Goal: Task Accomplishment & Management: Manage account settings

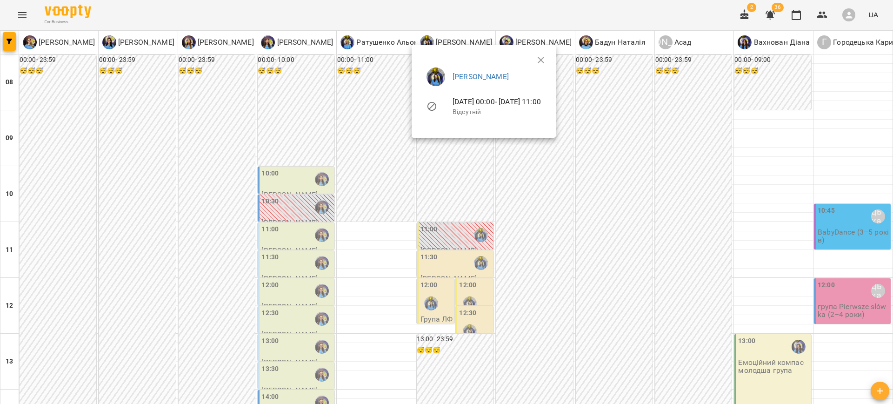
click at [548, 60] on ul "[PERSON_NAME] [DATE] 00:00 - [DATE] 11:00 Відсутній" at bounding box center [483, 93] width 129 height 66
click at [672, 319] on div at bounding box center [446, 202] width 893 height 404
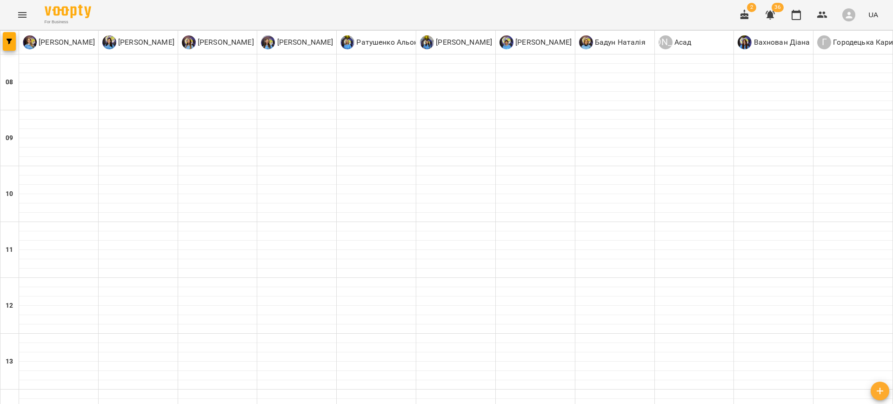
type input "**********"
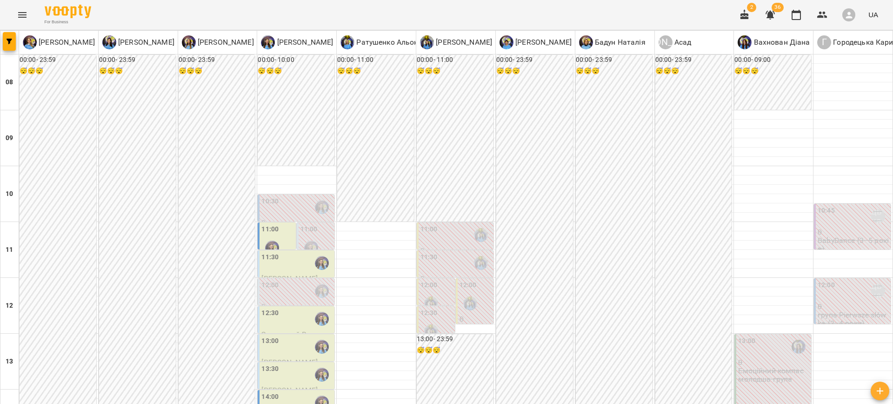
click at [287, 267] on div "11:30" at bounding box center [296, 262] width 71 height 21
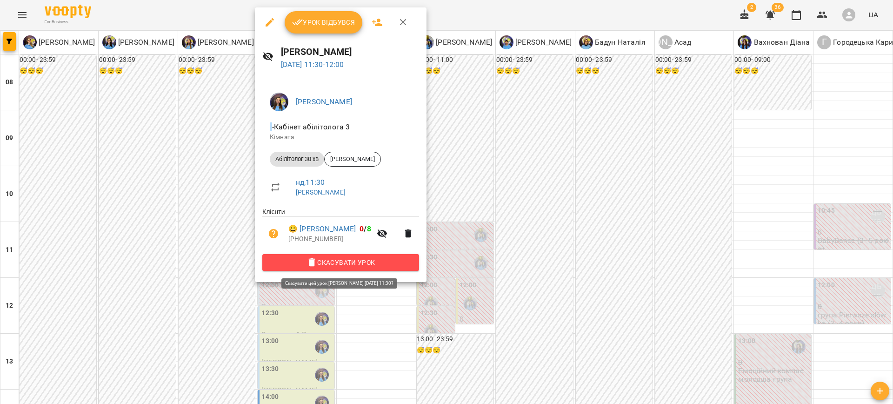
click at [309, 266] on span "Скасувати Урок" at bounding box center [341, 262] width 142 height 11
click at [312, 263] on icon "button" at bounding box center [311, 262] width 11 height 11
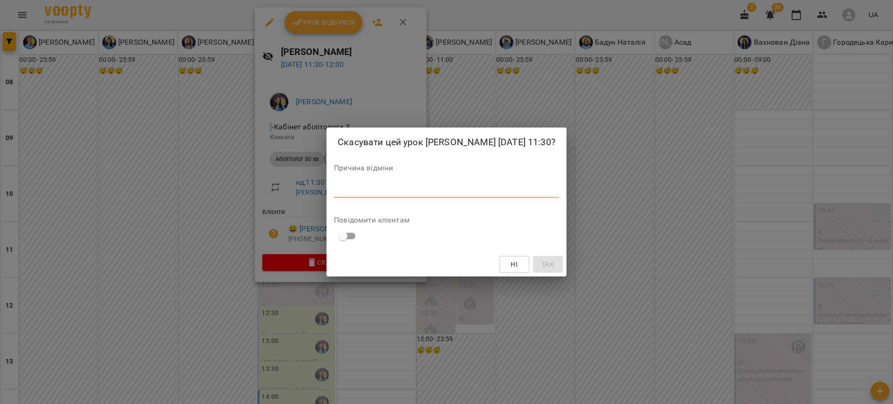
click at [386, 190] on textarea at bounding box center [446, 190] width 225 height 9
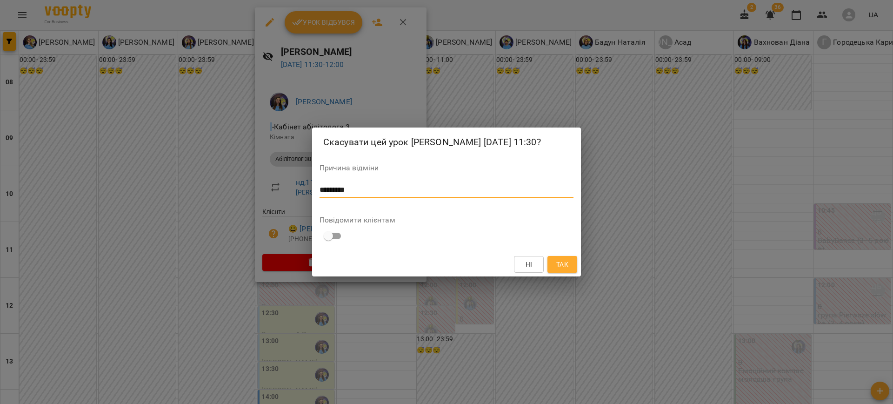
type textarea "*********"
click at [561, 260] on span "Так" at bounding box center [562, 264] width 12 height 11
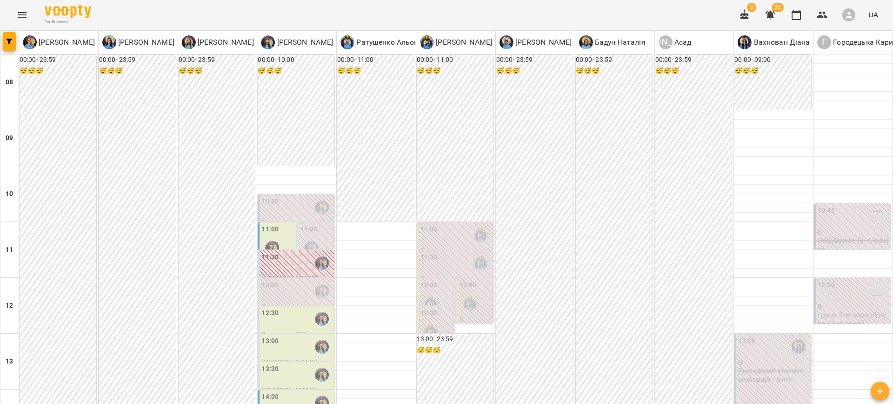
scroll to position [186, 0]
click at [284, 391] on div "14:00" at bounding box center [296, 401] width 71 height 21
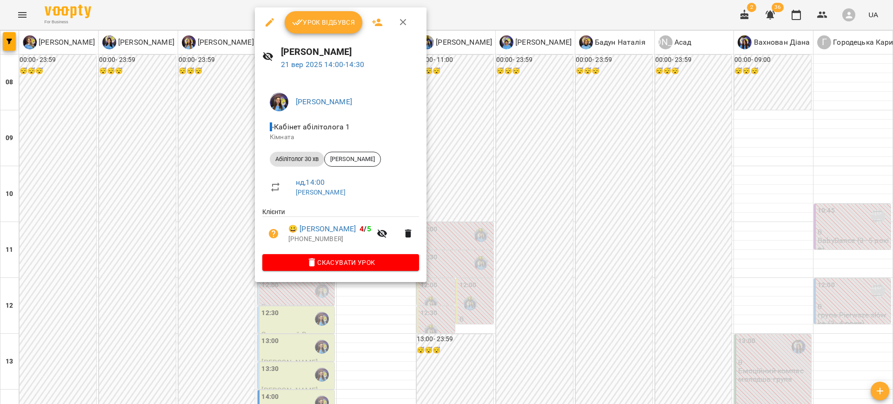
click at [513, 181] on div at bounding box center [446, 202] width 893 height 404
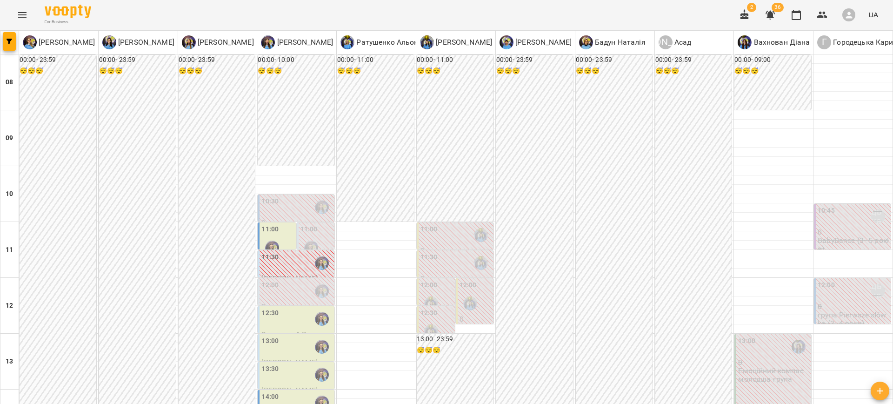
scroll to position [203, 0]
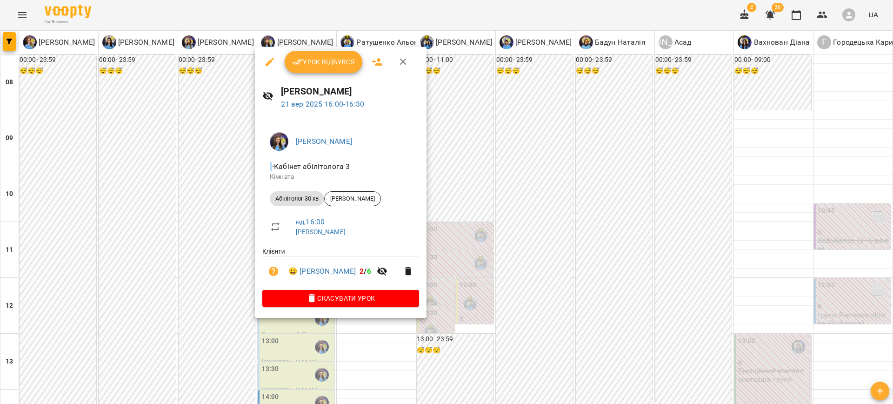
click at [402, 54] on button "button" at bounding box center [403, 62] width 22 height 22
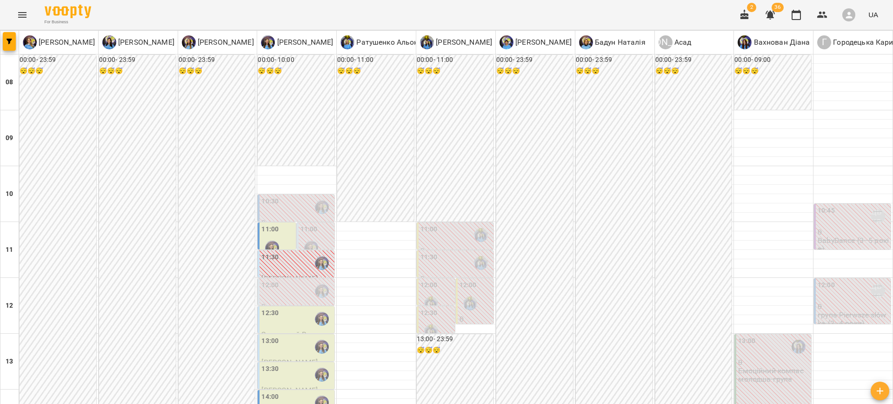
scroll to position [206, 0]
click at [297, 391] on div "14:00" at bounding box center [296, 401] width 71 height 21
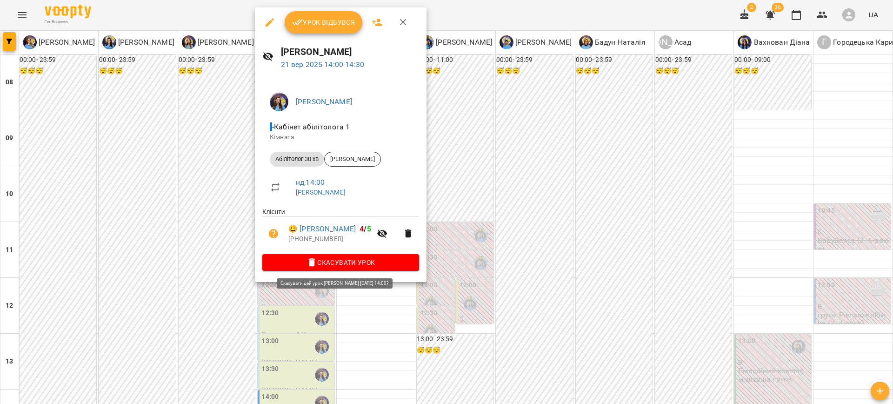
click at [355, 260] on span "Скасувати Урок" at bounding box center [341, 262] width 142 height 11
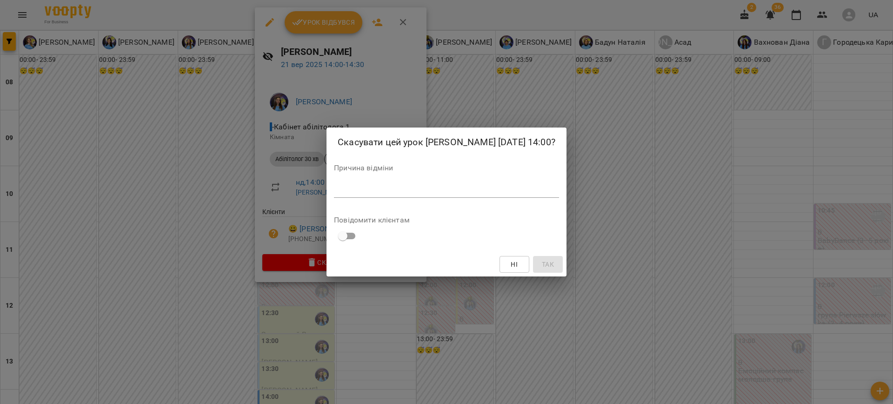
click at [403, 192] on textarea at bounding box center [446, 190] width 225 height 9
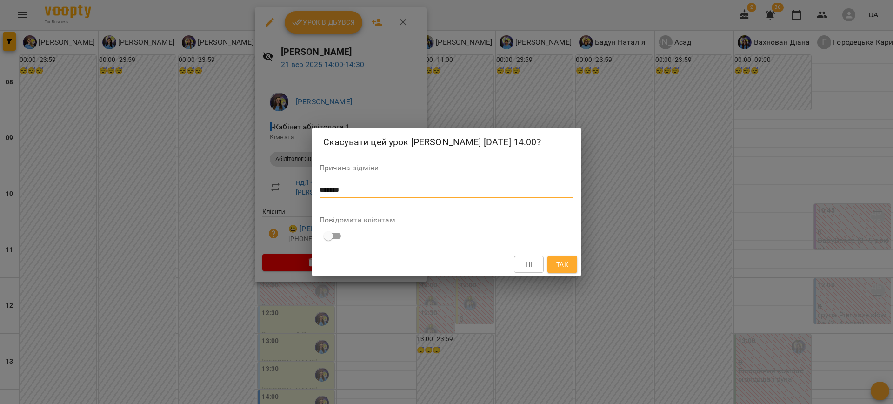
type textarea "*******"
click at [575, 262] on button "Так" at bounding box center [562, 264] width 30 height 17
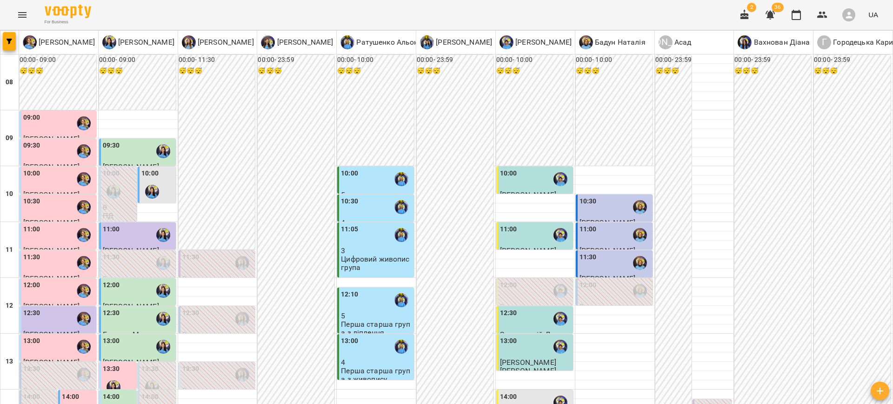
scroll to position [254, 0]
click at [74, 391] on label "14:00" at bounding box center [70, 396] width 17 height 10
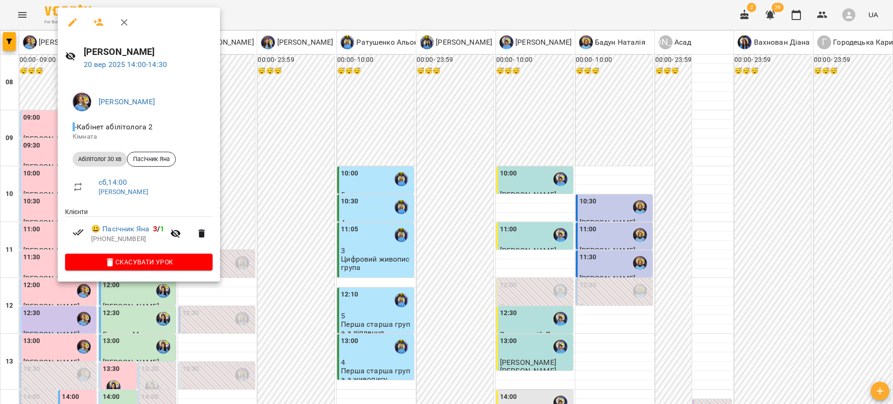
click at [286, 155] on div at bounding box center [446, 202] width 893 height 404
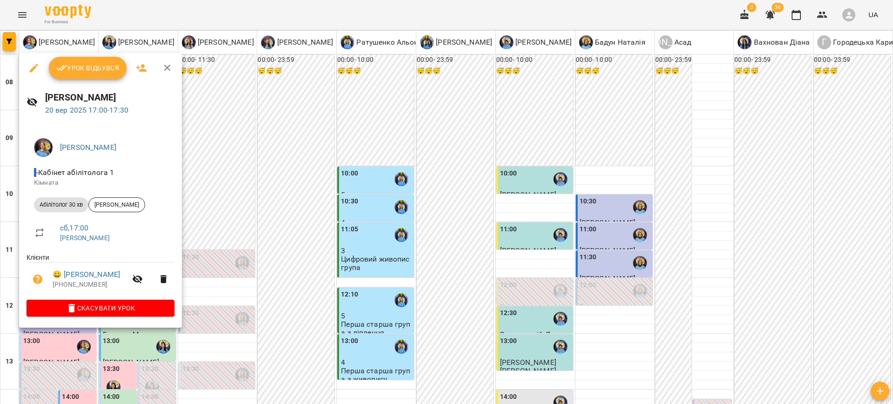
click at [417, 226] on div at bounding box center [446, 202] width 893 height 404
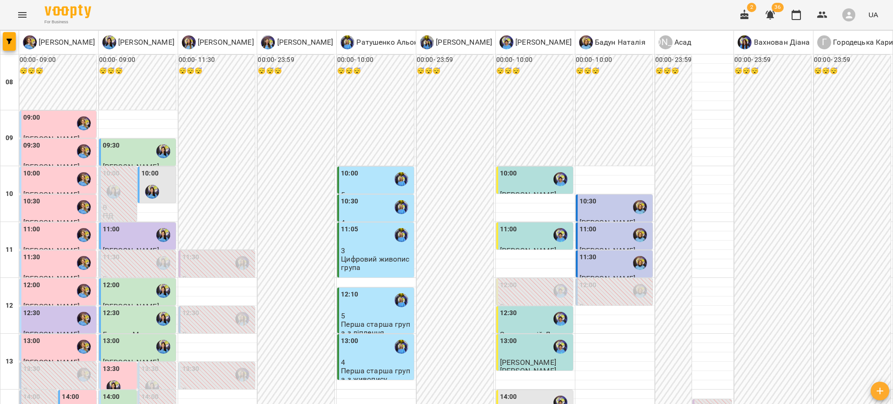
scroll to position [62, 0]
click at [52, 196] on div "10:30" at bounding box center [58, 206] width 71 height 21
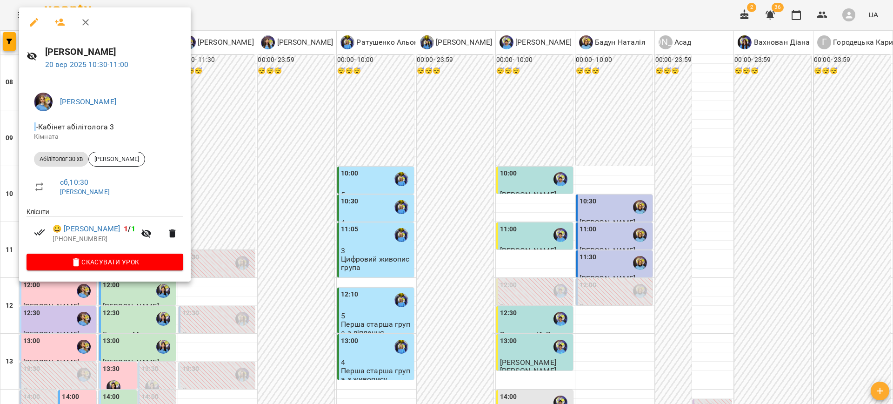
click at [312, 121] on div at bounding box center [446, 202] width 893 height 404
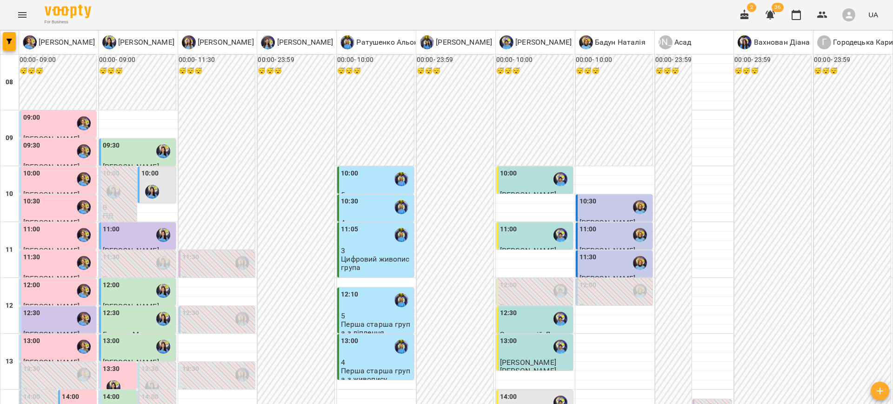
click at [68, 224] on div "11:00" at bounding box center [58, 234] width 71 height 21
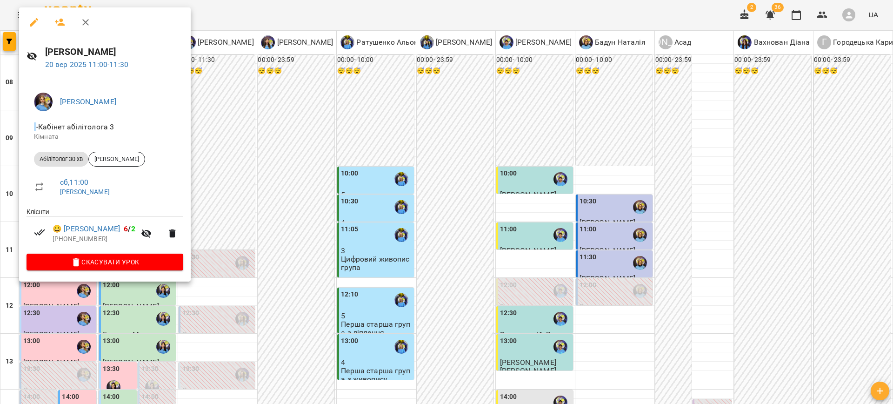
click at [296, 131] on div at bounding box center [446, 202] width 893 height 404
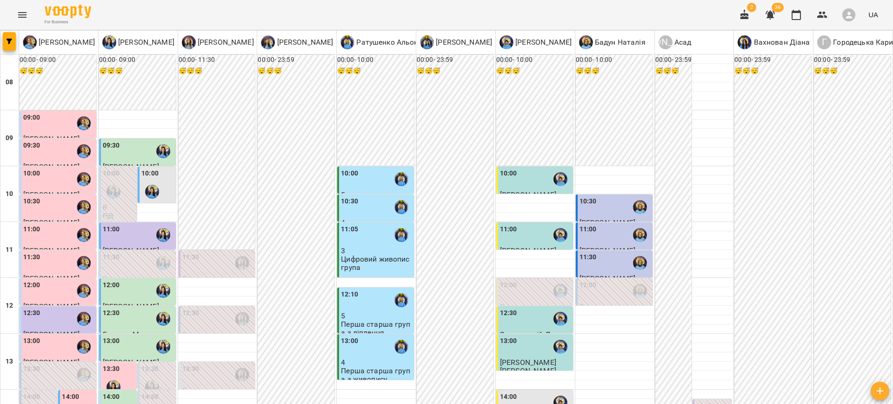
click at [44, 364] on div "13:30" at bounding box center [58, 374] width 71 height 21
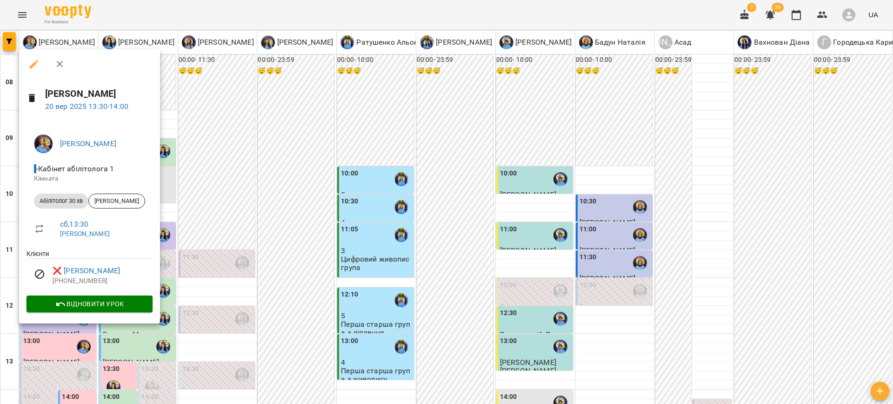
click at [305, 226] on div at bounding box center [446, 202] width 893 height 404
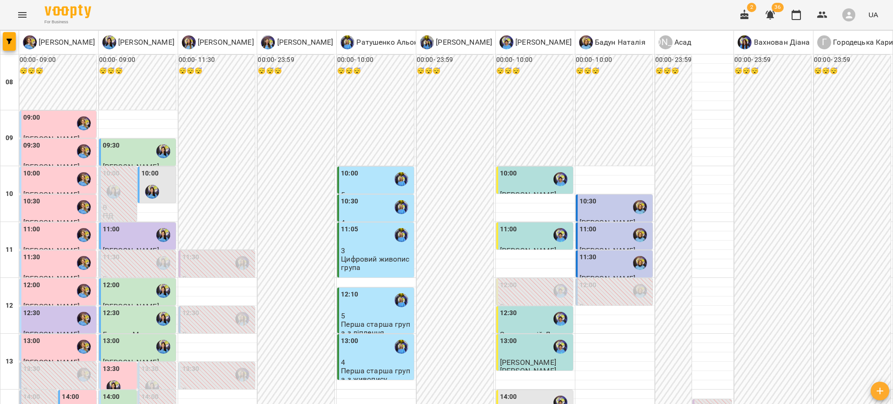
click at [43, 391] on div "14:00" at bounding box center [39, 408] width 32 height 34
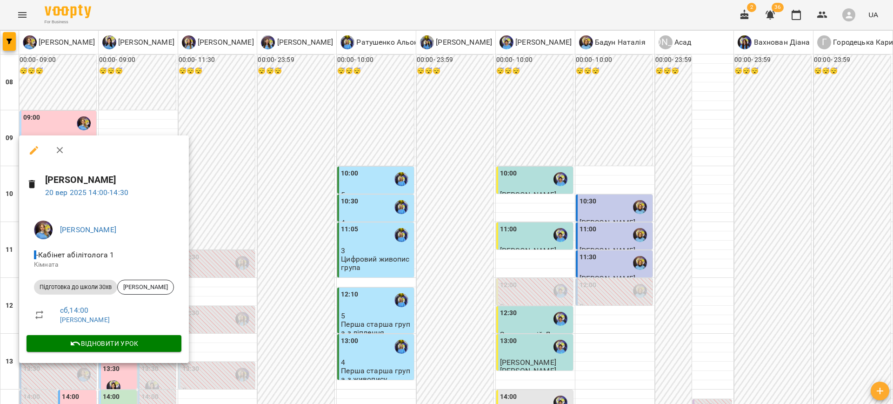
click at [272, 219] on div at bounding box center [446, 202] width 893 height 404
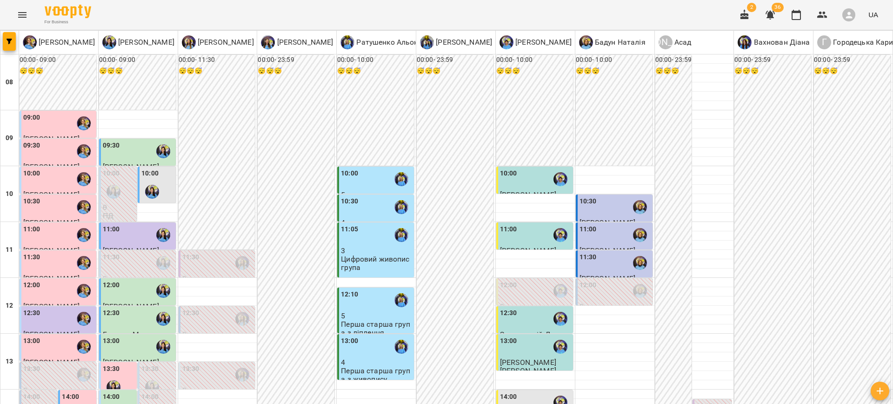
click at [69, 308] on div "12:30" at bounding box center [58, 318] width 71 height 21
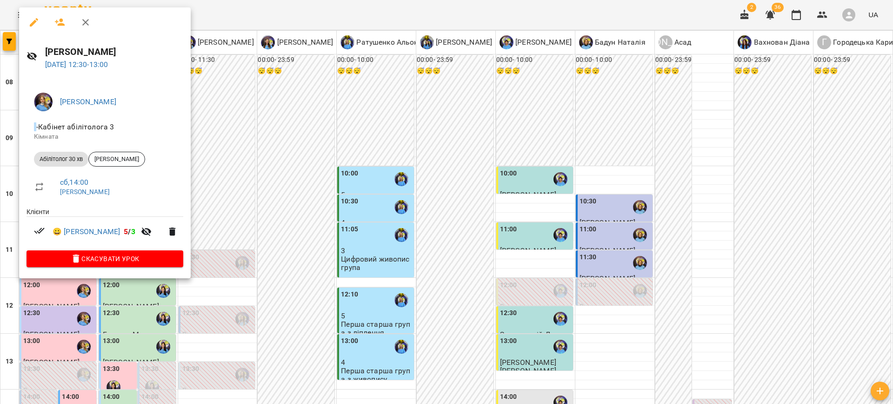
click at [264, 166] on div at bounding box center [446, 202] width 893 height 404
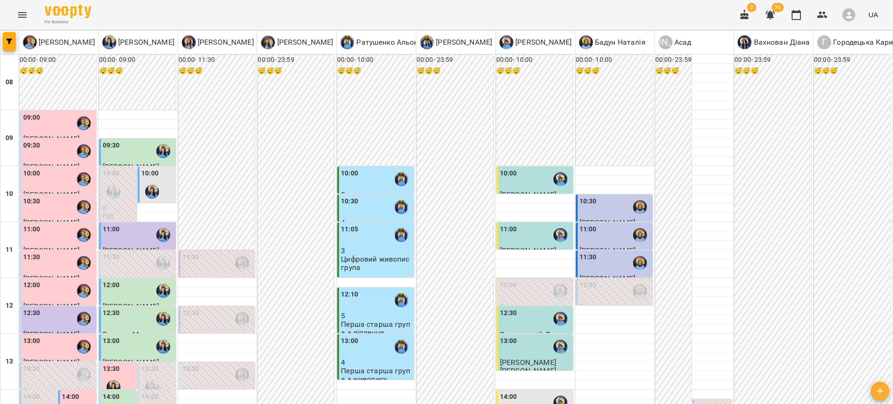
scroll to position [104, 0]
click at [117, 364] on label "13:30" at bounding box center [111, 369] width 17 height 10
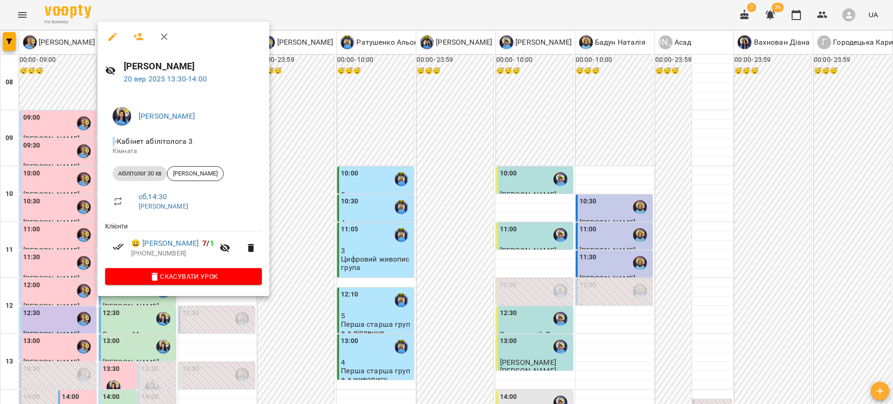
click at [291, 168] on div at bounding box center [446, 202] width 893 height 404
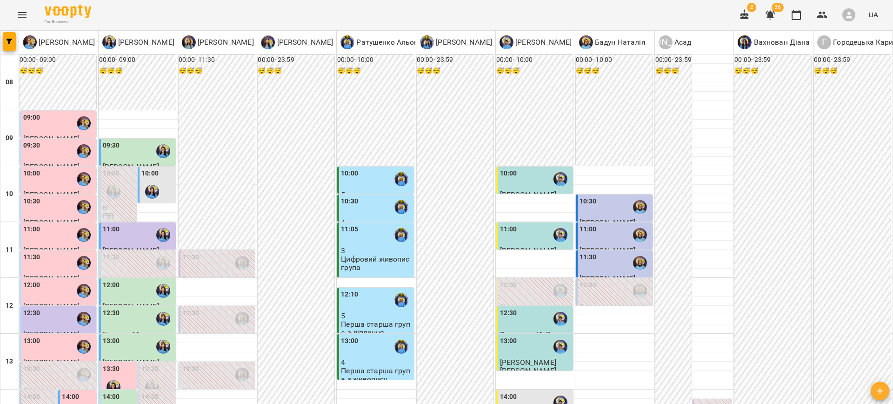
click at [115, 391] on label "14:00" at bounding box center [111, 396] width 17 height 10
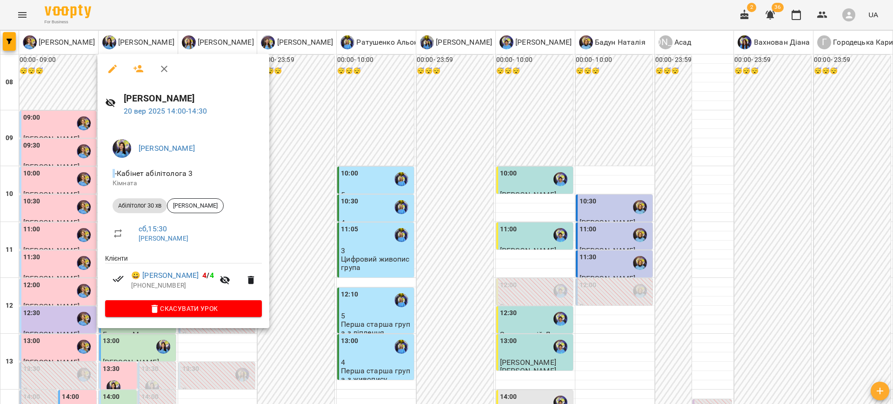
click at [317, 138] on div at bounding box center [446, 202] width 893 height 404
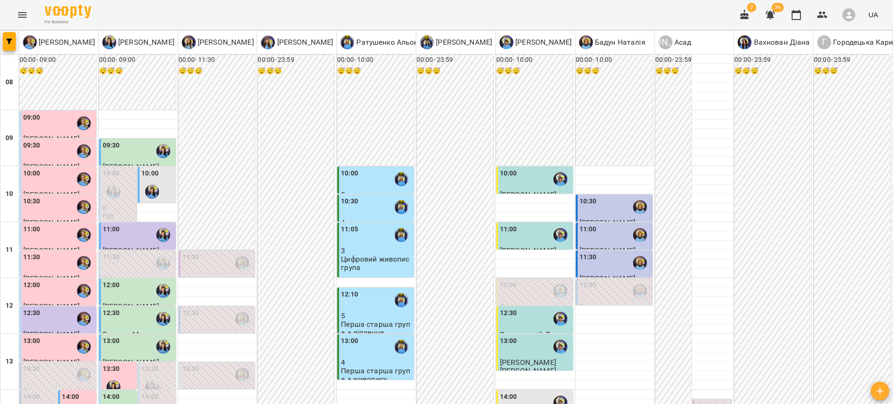
scroll to position [150, 0]
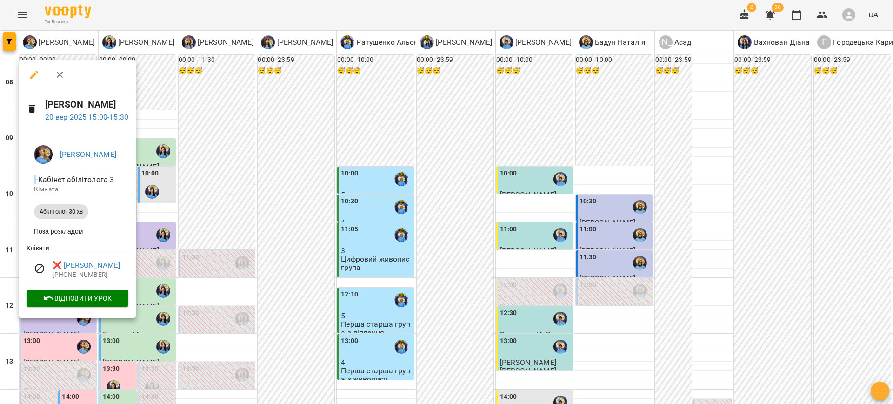
click at [273, 177] on div at bounding box center [446, 202] width 893 height 404
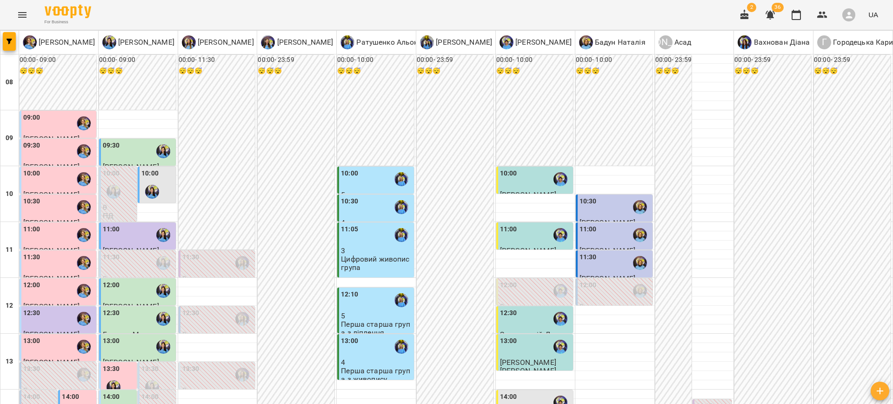
scroll to position [209, 0]
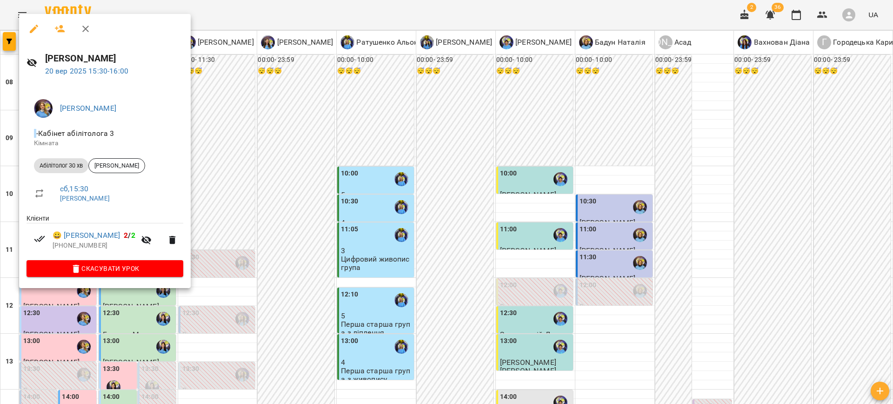
click at [286, 127] on div at bounding box center [446, 202] width 893 height 404
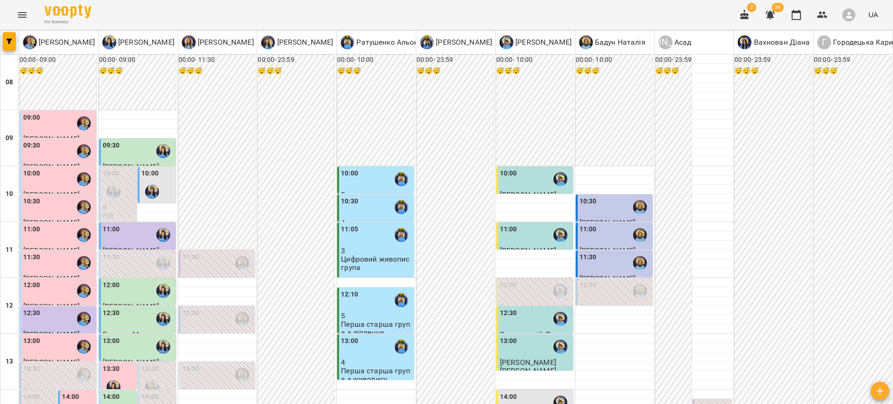
scroll to position [0, 0]
click at [112, 188] on img "Базілєва Катерина" at bounding box center [113, 192] width 14 height 14
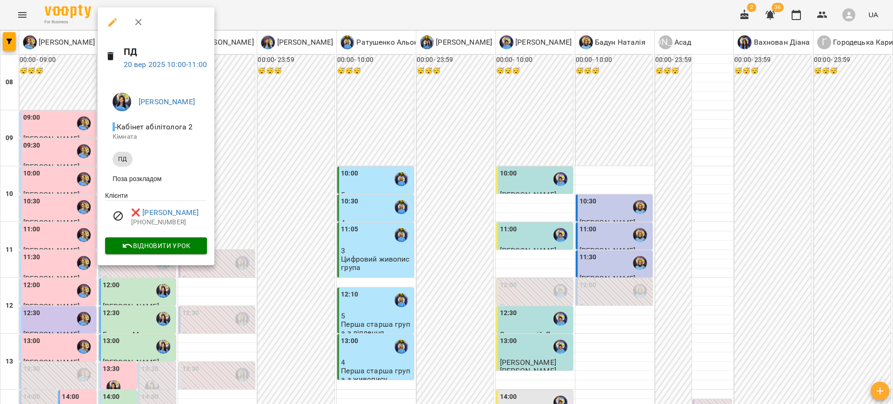
click at [261, 166] on div at bounding box center [446, 202] width 893 height 404
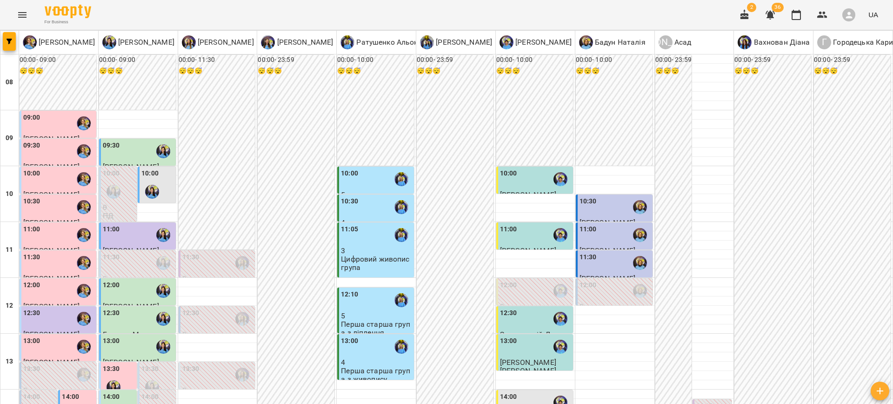
click at [101, 211] on div "10:00 0 ПД" at bounding box center [118, 193] width 38 height 55
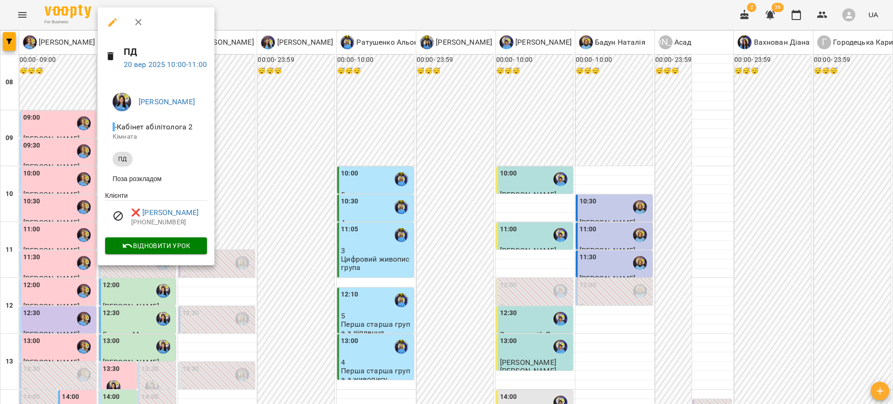
click at [275, 147] on div at bounding box center [446, 202] width 893 height 404
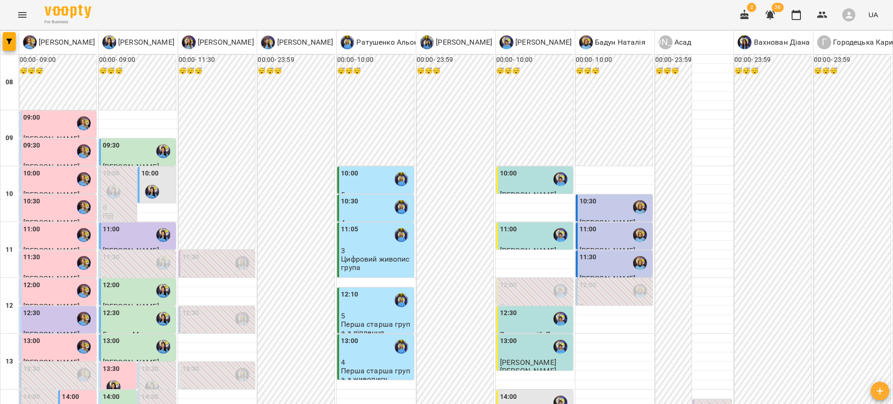
click at [151, 178] on div "10:00" at bounding box center [149, 174] width 17 height 13
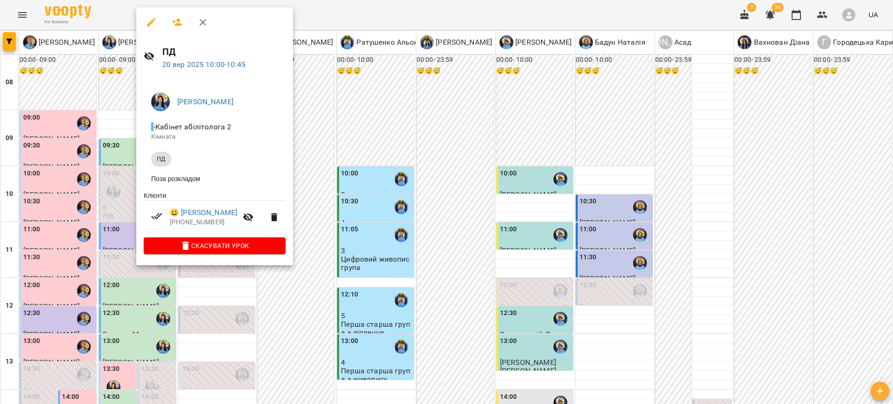
click at [345, 135] on div at bounding box center [446, 202] width 893 height 404
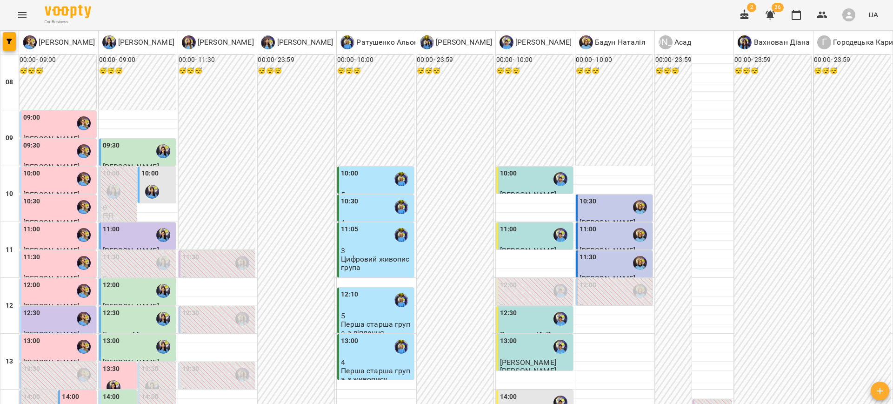
click at [534, 292] on div "12:00" at bounding box center [535, 290] width 71 height 21
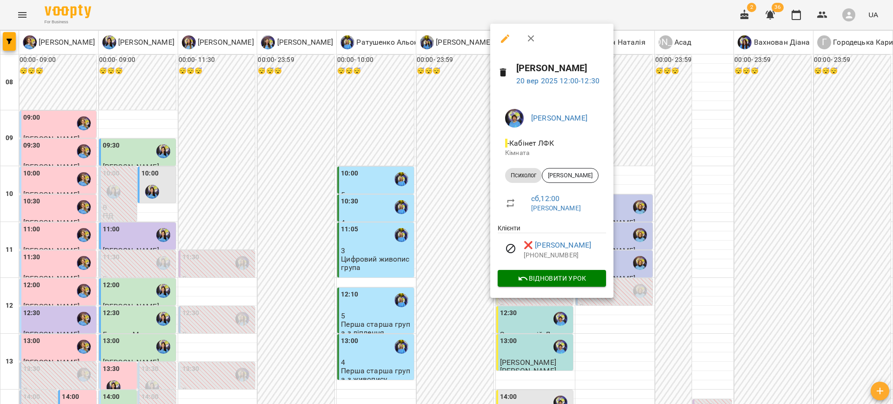
click at [425, 139] on div at bounding box center [446, 202] width 893 height 404
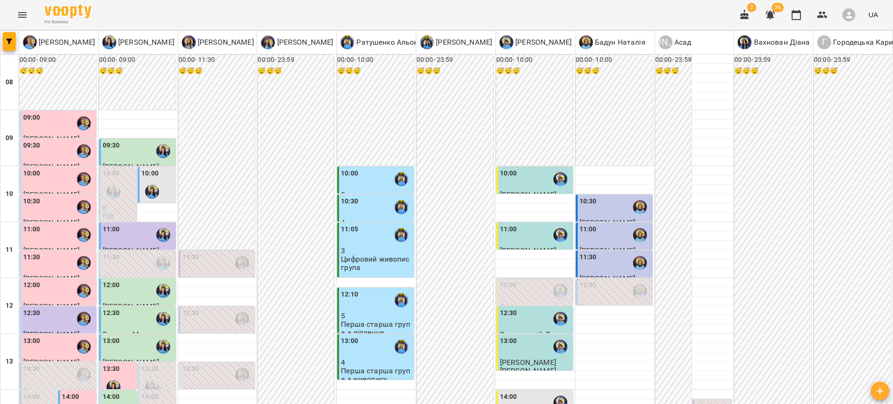
scroll to position [183, 0]
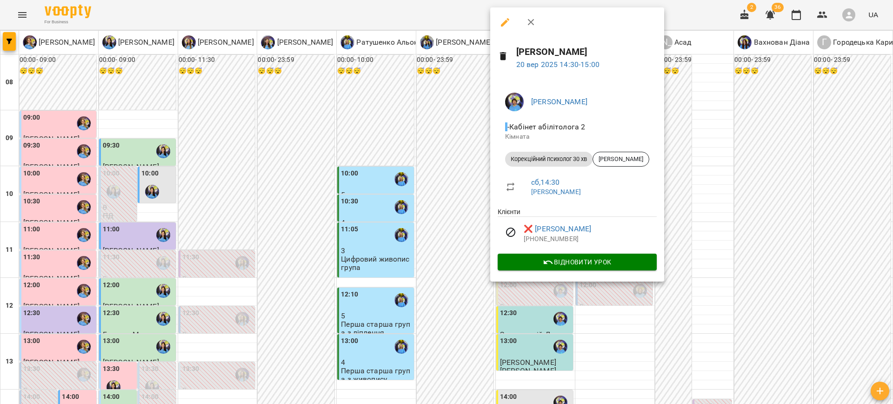
click at [368, 213] on div at bounding box center [446, 202] width 893 height 404
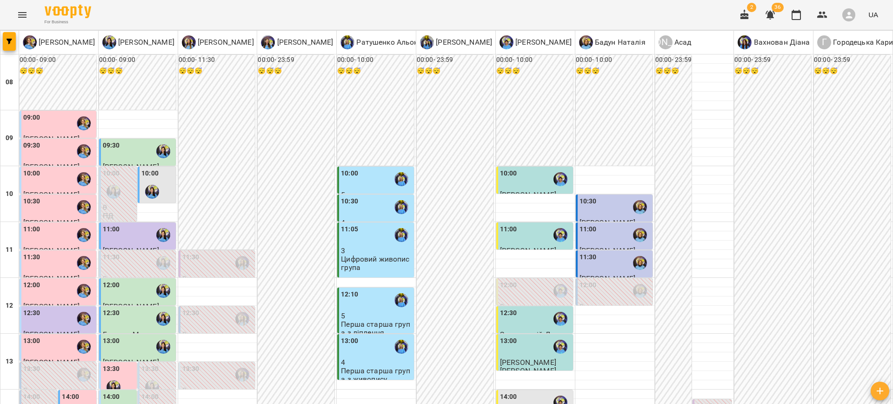
scroll to position [332, 0]
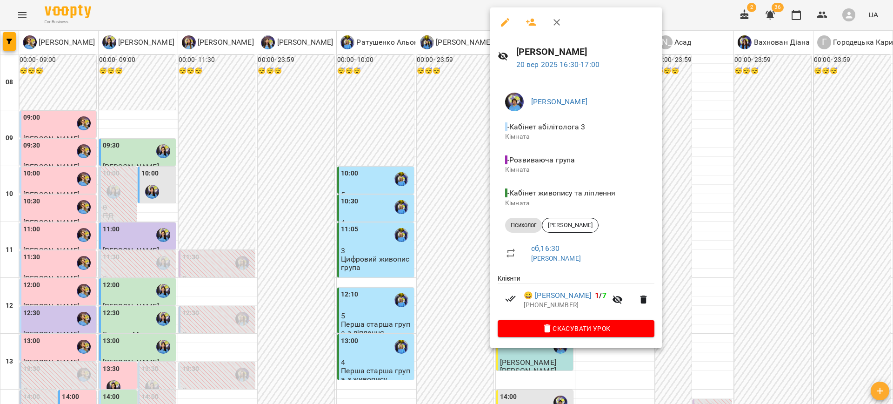
click at [254, 263] on div at bounding box center [446, 202] width 893 height 404
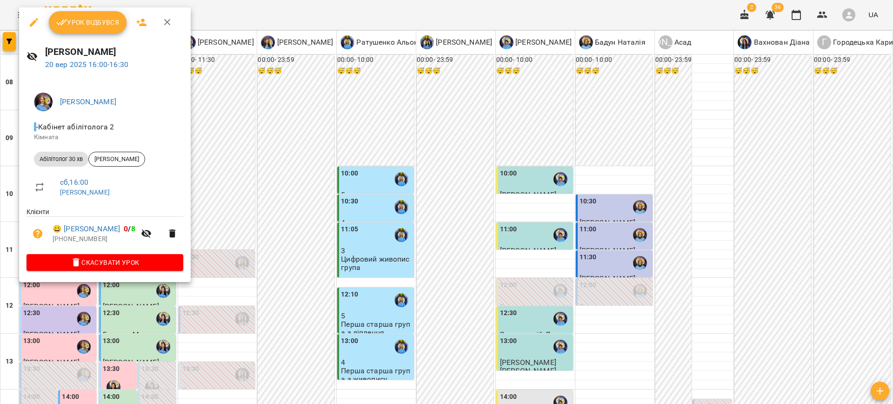
drag, startPoint x: 50, startPoint y: 188, endPoint x: 273, endPoint y: 164, distance: 224.0
click at [273, 164] on div at bounding box center [446, 202] width 893 height 404
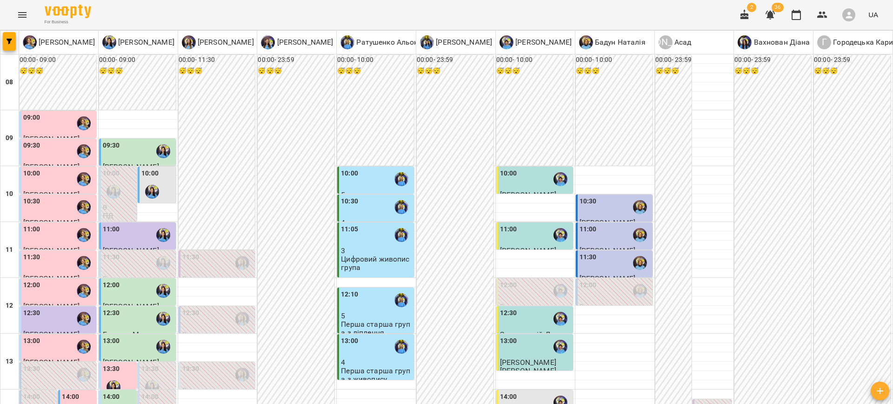
scroll to position [245, 0]
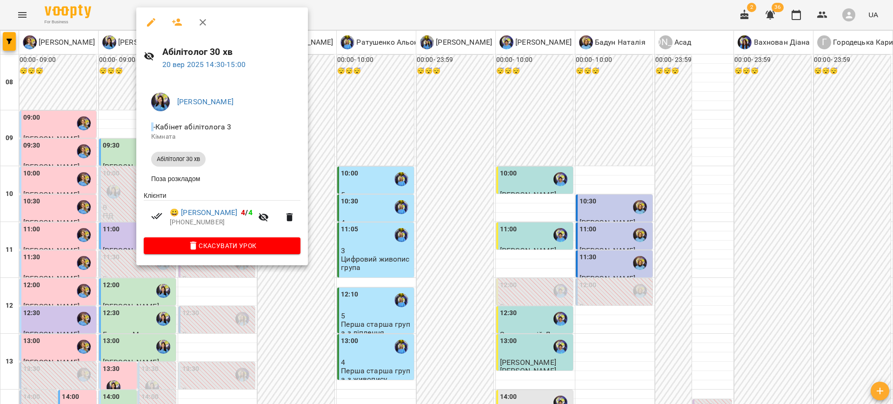
click at [141, 297] on div at bounding box center [446, 202] width 893 height 404
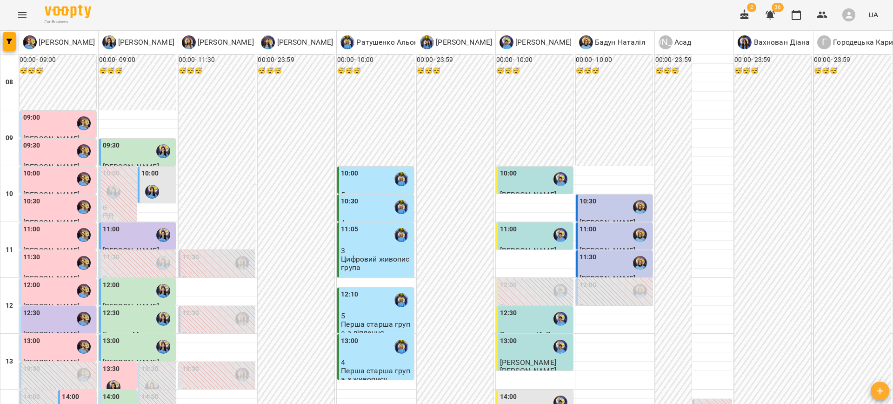
scroll to position [0, 0]
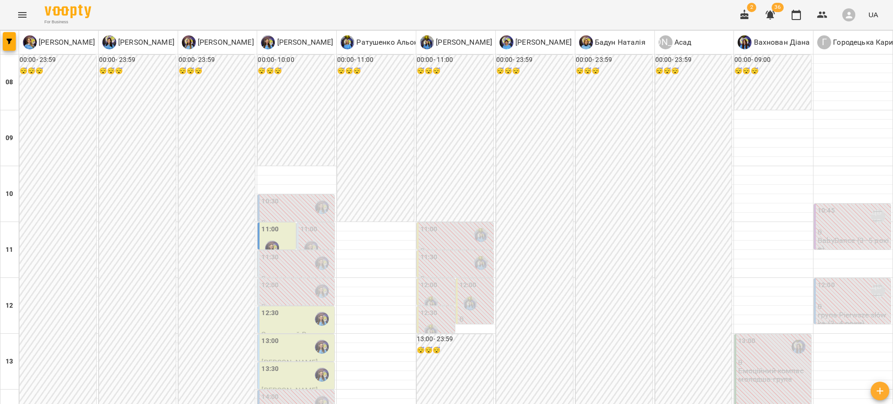
scroll to position [253, 0]
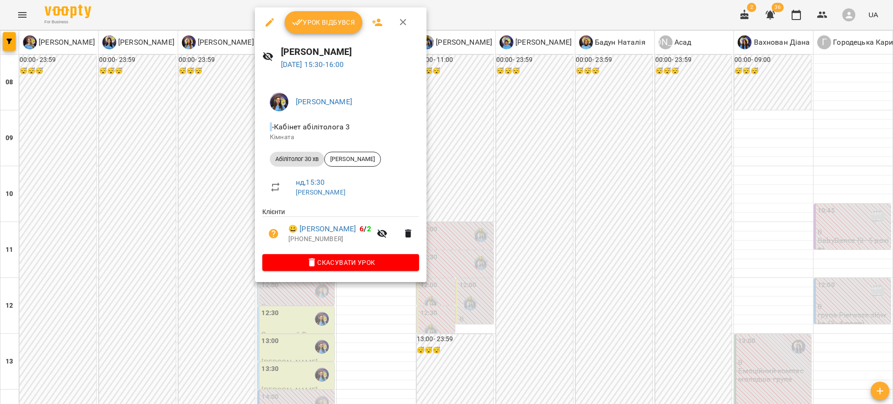
click at [170, 217] on div at bounding box center [446, 202] width 893 height 404
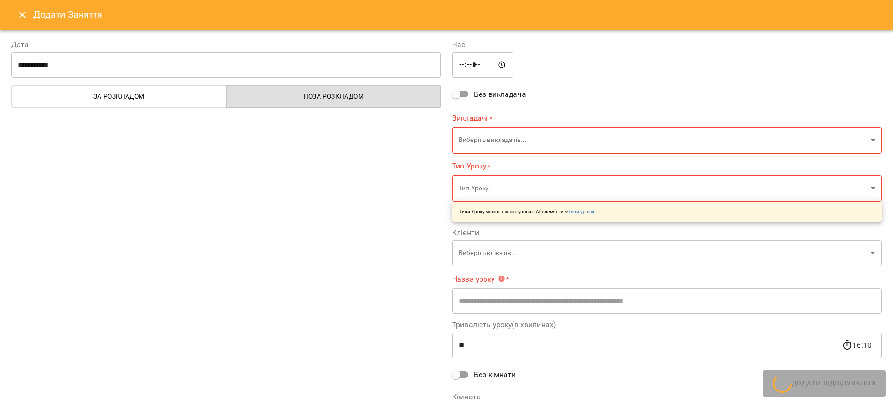
type input "**********"
click at [25, 18] on icon "Close" at bounding box center [22, 14] width 11 height 11
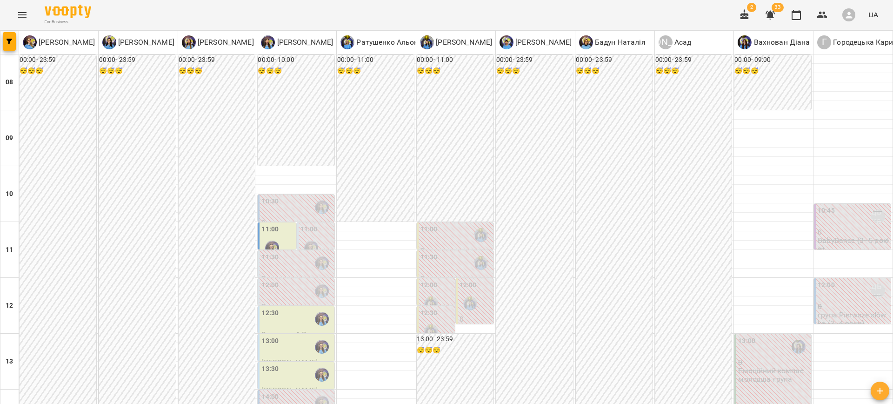
type input "**********"
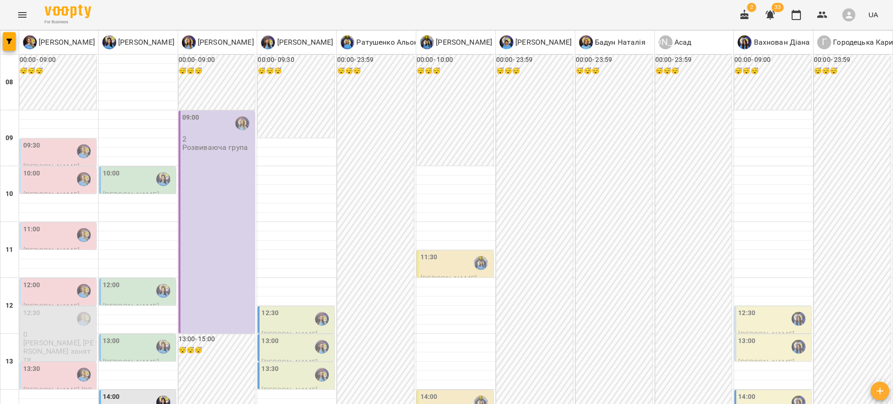
scroll to position [295, 0]
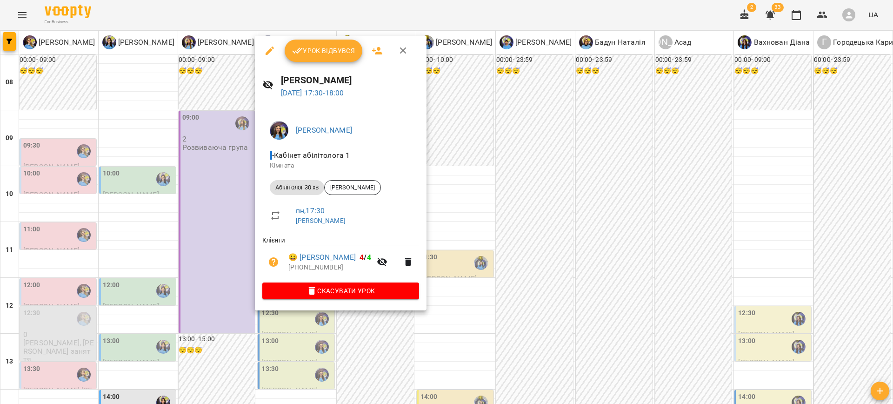
click at [551, 212] on div at bounding box center [446, 202] width 893 height 404
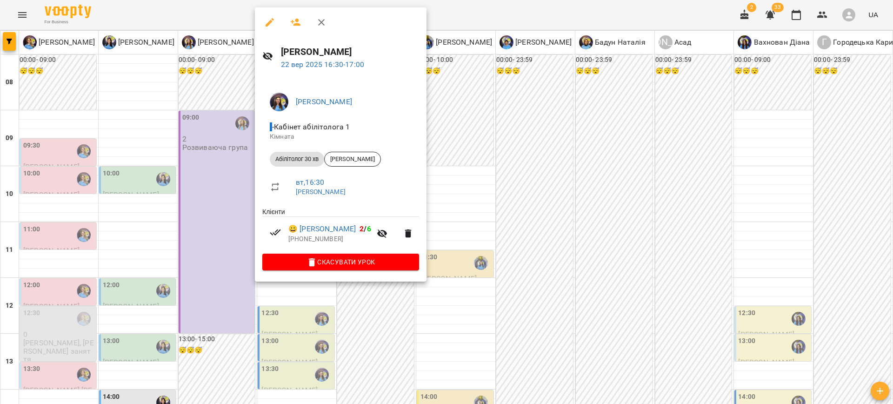
drag, startPoint x: 623, startPoint y: 203, endPoint x: 491, endPoint y: 248, distance: 139.2
click at [623, 203] on div at bounding box center [446, 202] width 893 height 404
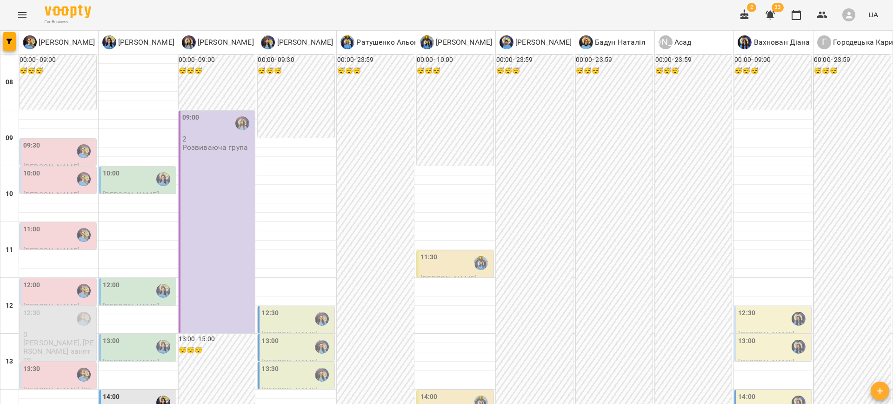
scroll to position [0, 0]
type input "**********"
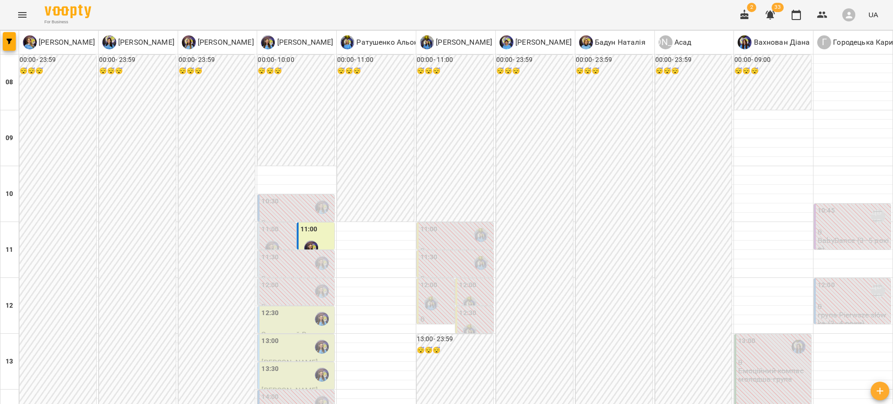
scroll to position [39, 0]
click at [289, 224] on div "11:00" at bounding box center [277, 241] width 32 height 34
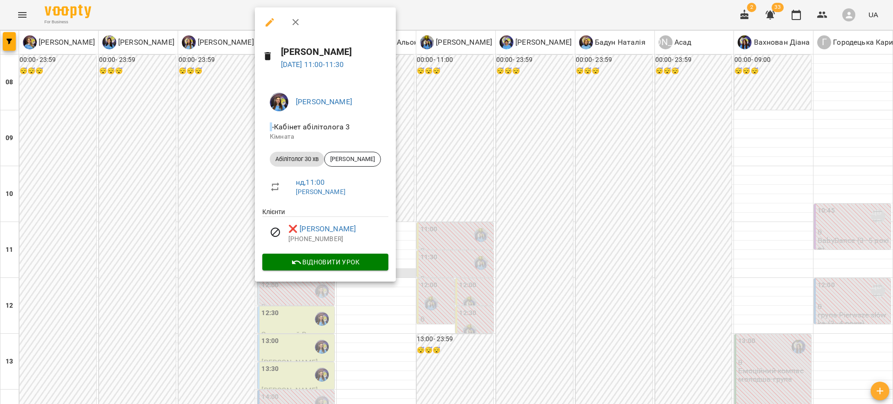
click at [556, 189] on div at bounding box center [446, 202] width 893 height 404
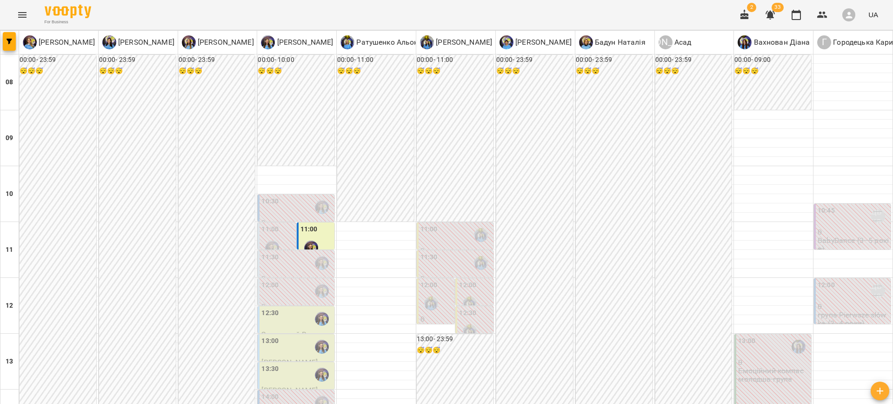
click at [270, 280] on label "12:00" at bounding box center [269, 285] width 17 height 10
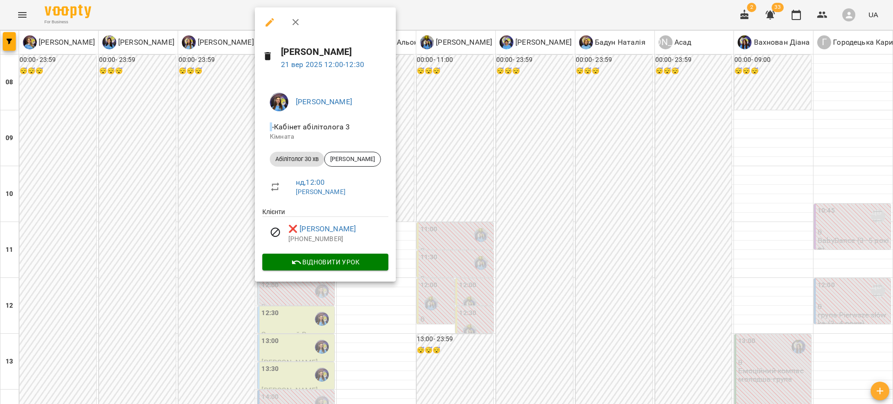
click at [591, 235] on div at bounding box center [446, 202] width 893 height 404
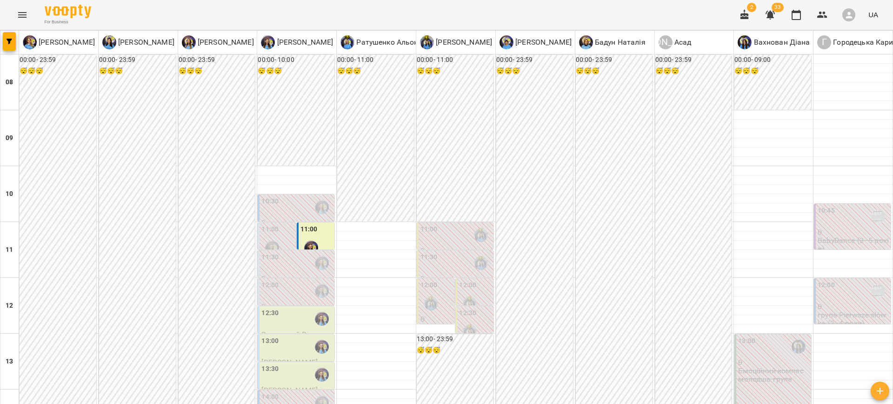
click at [275, 252] on div "11:30" at bounding box center [296, 262] width 71 height 21
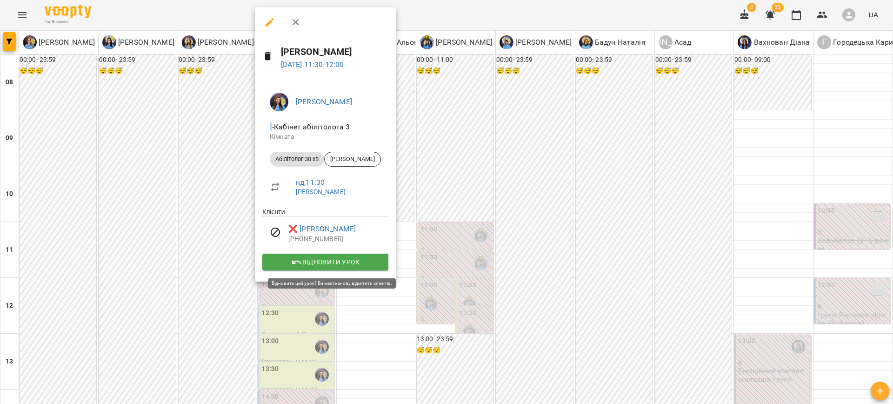
click at [294, 259] on span "Відновити урок" at bounding box center [325, 261] width 111 height 11
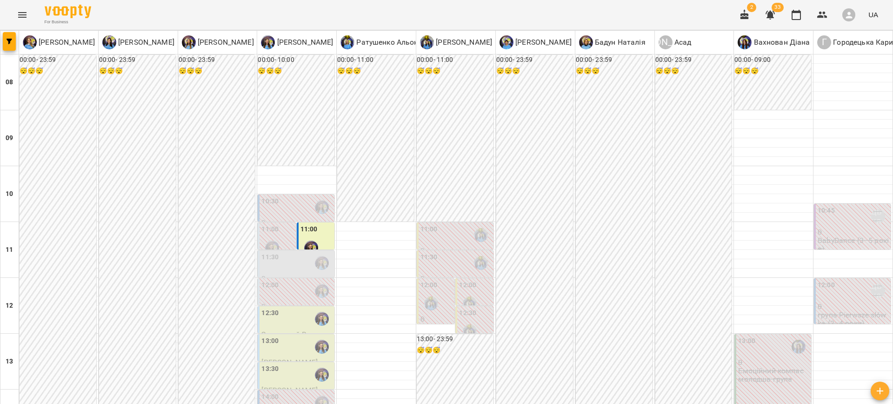
click at [279, 252] on div "11:30" at bounding box center [296, 262] width 71 height 21
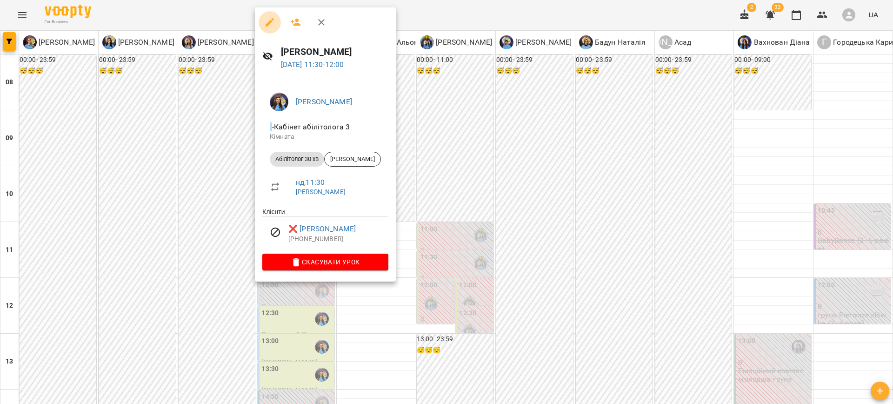
click at [269, 31] on button "button" at bounding box center [270, 22] width 22 height 22
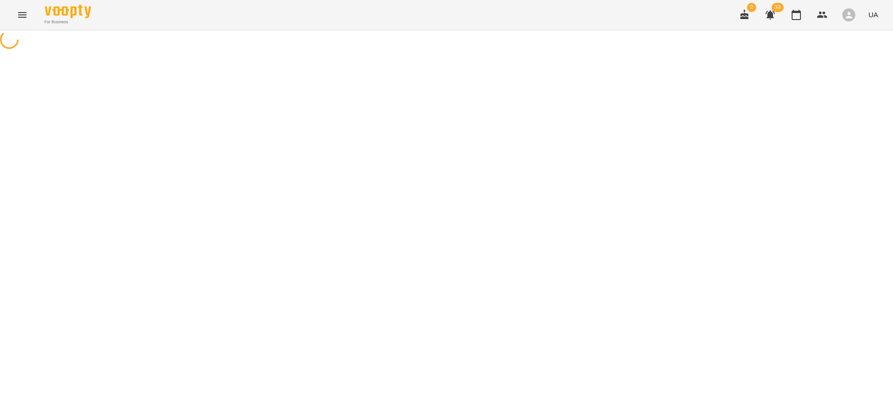
select select "**********"
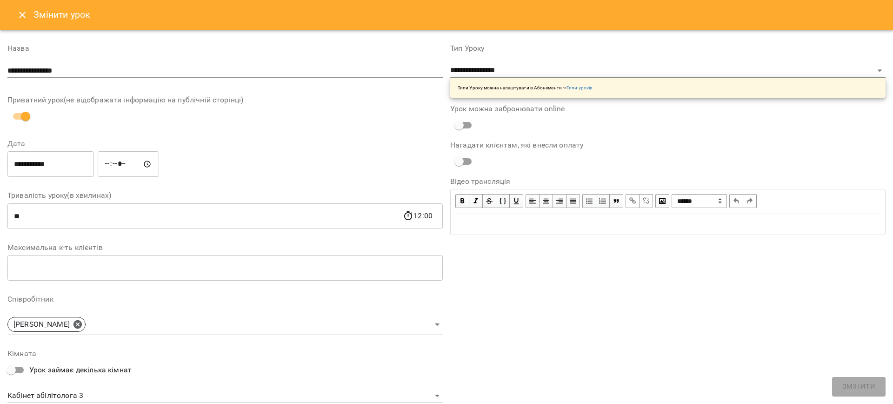
click at [19, 18] on icon "Close" at bounding box center [22, 14] width 11 height 11
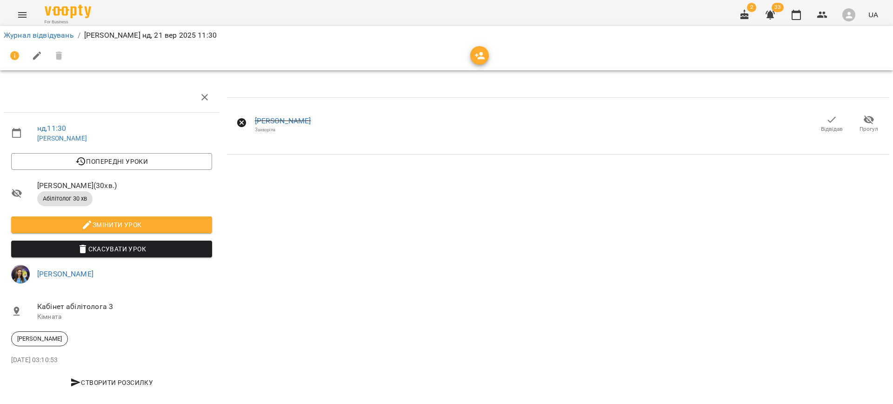
click at [87, 228] on icon "button" at bounding box center [86, 224] width 11 height 11
select select "**********"
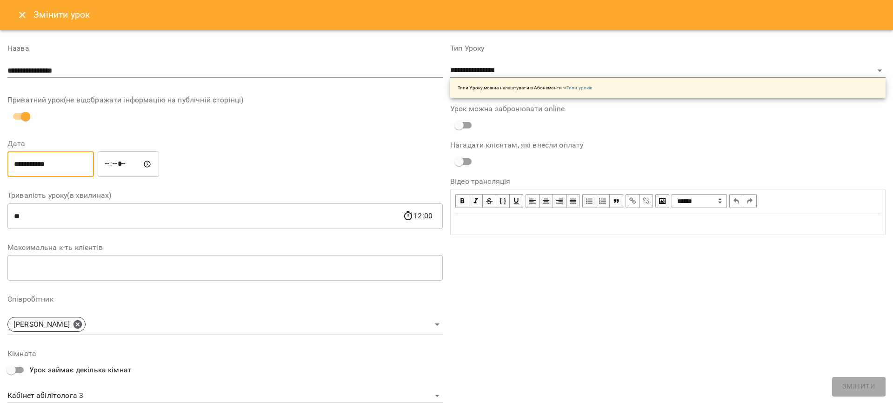
click at [51, 168] on input "**********" at bounding box center [50, 164] width 86 height 26
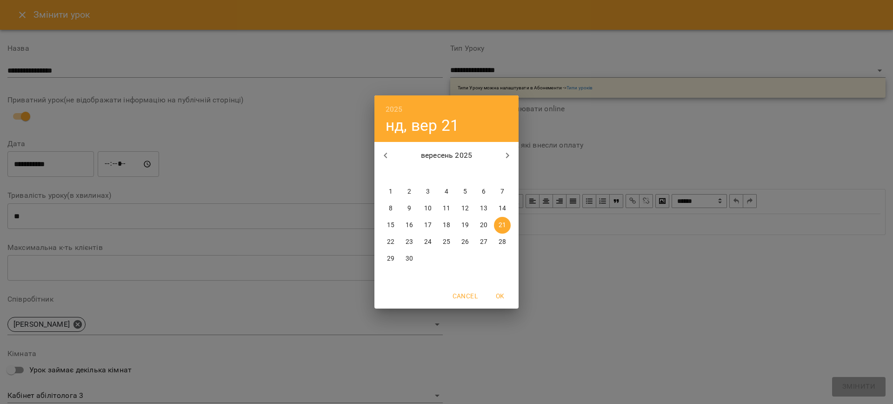
click at [394, 239] on span "22" at bounding box center [390, 241] width 17 height 9
type input "**********"
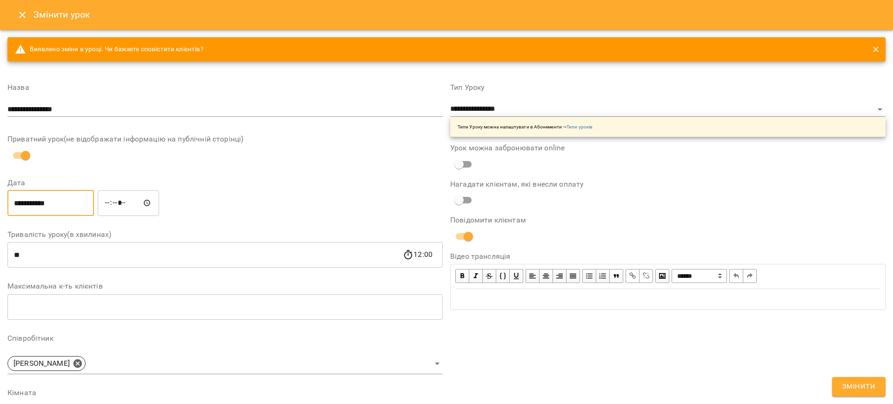
click at [124, 203] on input "*****" at bounding box center [128, 203] width 61 height 26
click at [119, 203] on input "*****" at bounding box center [128, 203] width 61 height 26
click at [116, 204] on input "*****" at bounding box center [128, 203] width 61 height 26
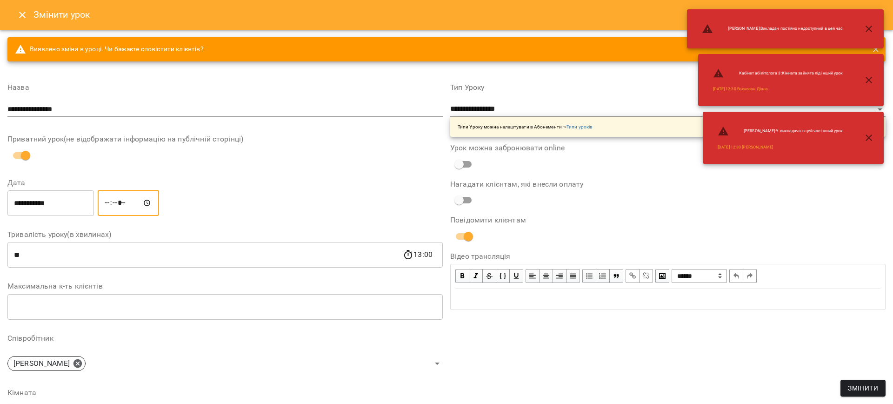
type input "*****"
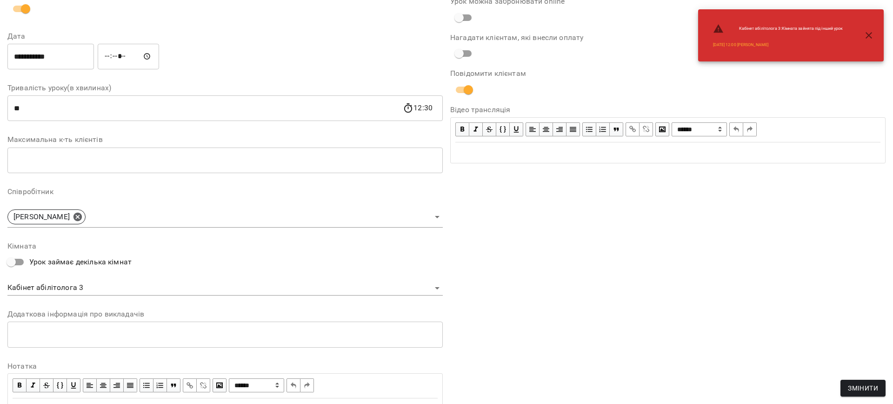
scroll to position [194, 0]
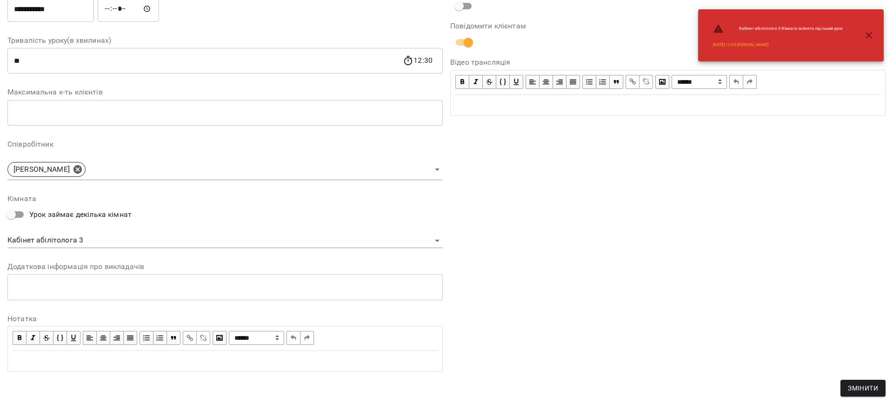
click at [865, 386] on span "Змінити" at bounding box center [863, 387] width 30 height 11
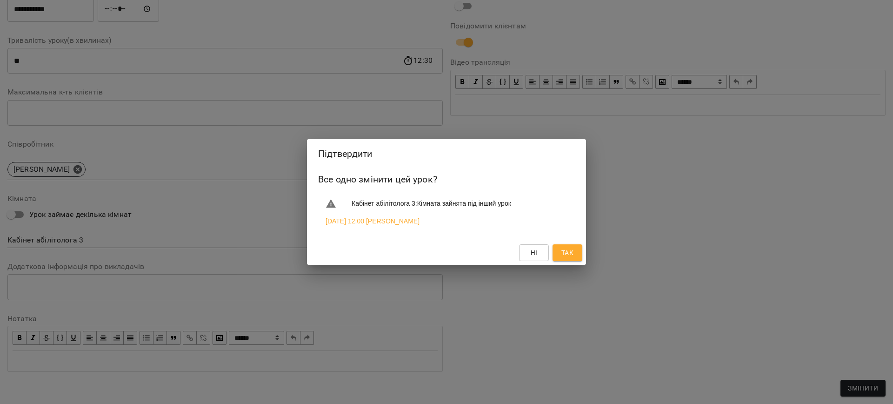
click at [538, 256] on span "Ні" at bounding box center [533, 252] width 15 height 11
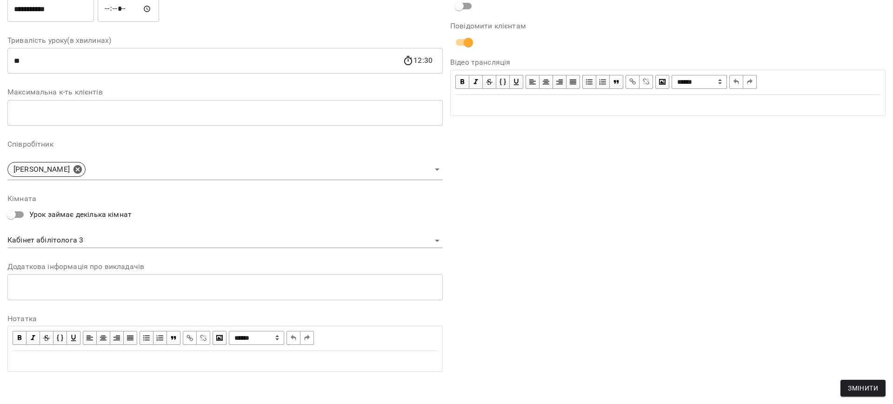
click at [285, 249] on div "**********" at bounding box center [224, 130] width 435 height 497
click at [281, 242] on body "**********" at bounding box center [446, 201] width 893 height 402
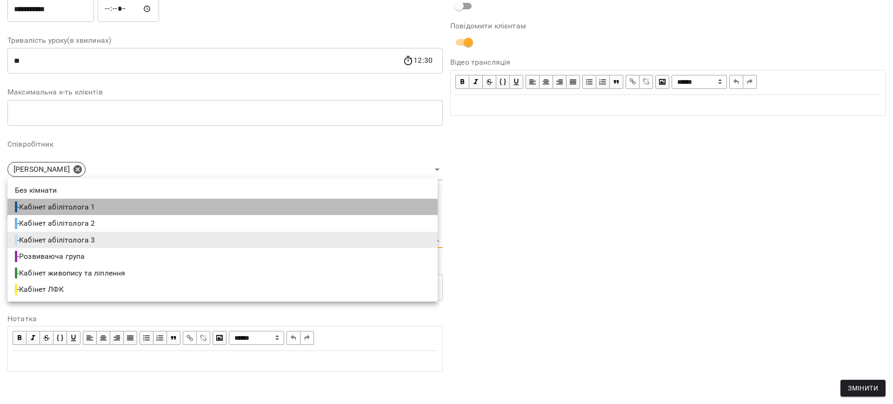
click at [87, 211] on span "- Кабінет абілітолога 1" at bounding box center [56, 206] width 82 height 11
type input "**********"
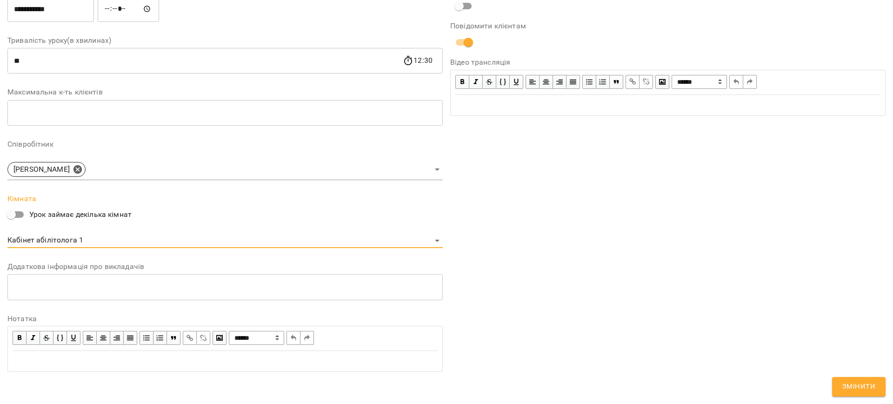
click at [860, 382] on span "Змінити" at bounding box center [858, 386] width 33 height 12
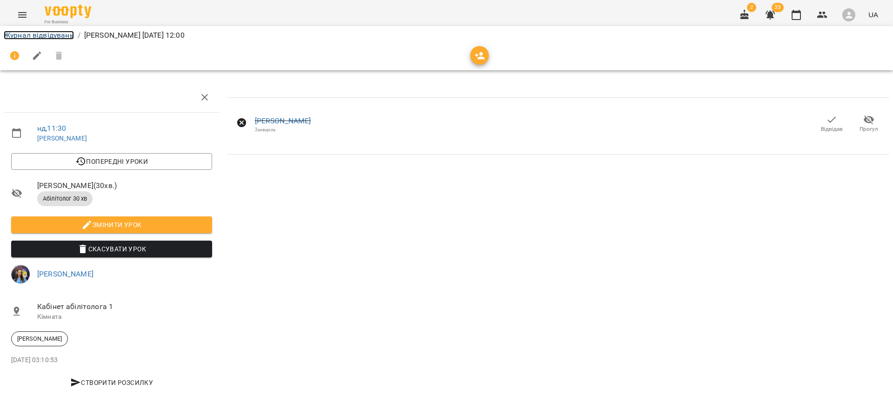
click at [60, 37] on link "Журнал відвідувань" at bounding box center [39, 35] width 70 height 9
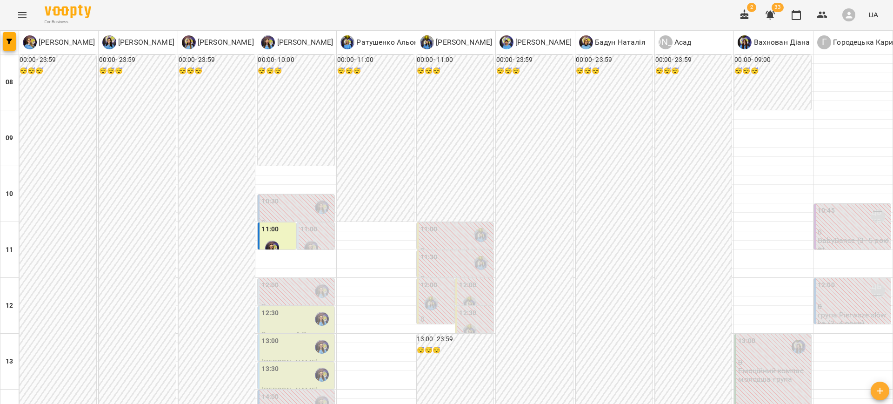
scroll to position [167, 0]
type input "**********"
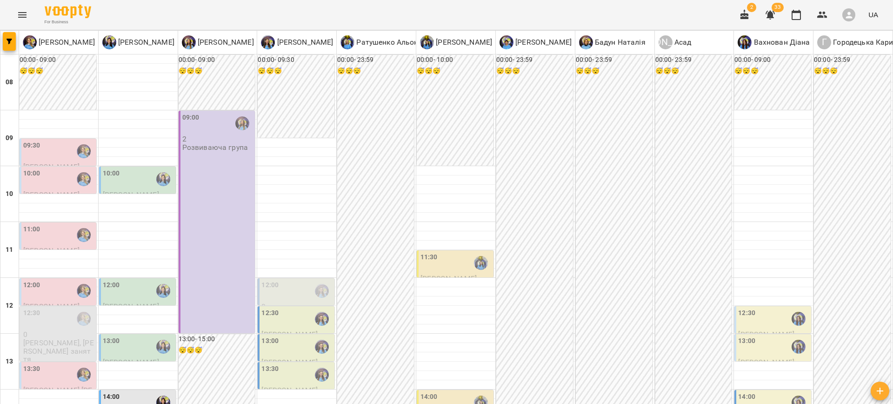
scroll to position [108, 0]
click at [262, 280] on div "12:00" at bounding box center [269, 290] width 17 height 21
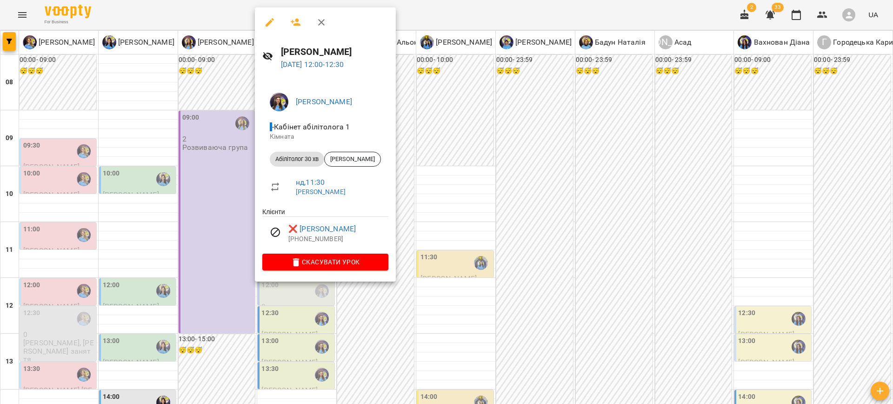
drag, startPoint x: 156, startPoint y: 270, endPoint x: 60, endPoint y: 230, distance: 104.5
click at [156, 270] on div at bounding box center [446, 202] width 893 height 404
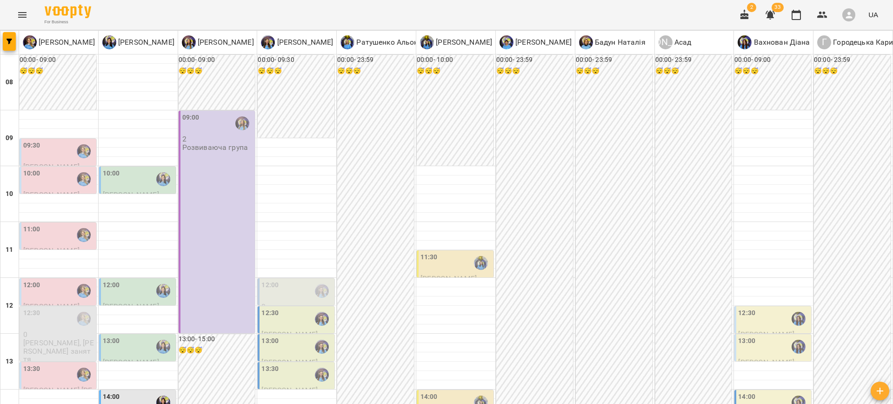
click at [60, 330] on p "0" at bounding box center [58, 334] width 71 height 8
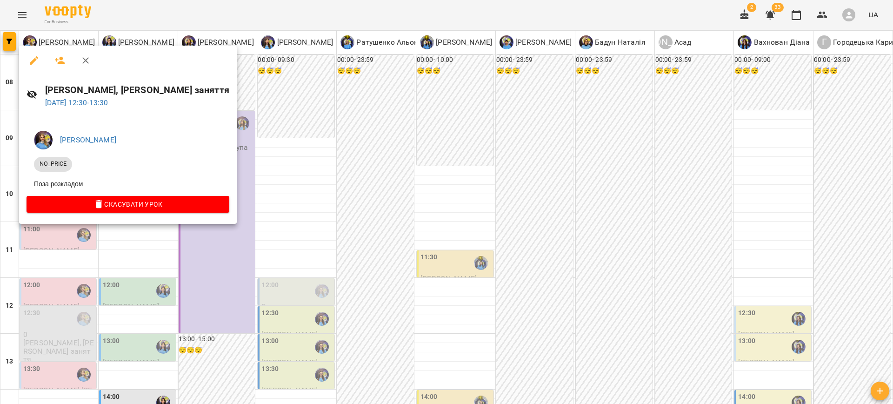
click at [191, 256] on div at bounding box center [446, 202] width 893 height 404
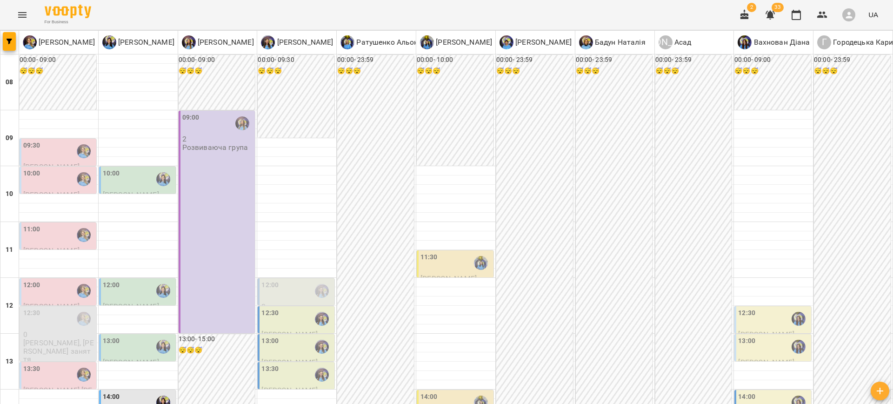
scroll to position [434, 0]
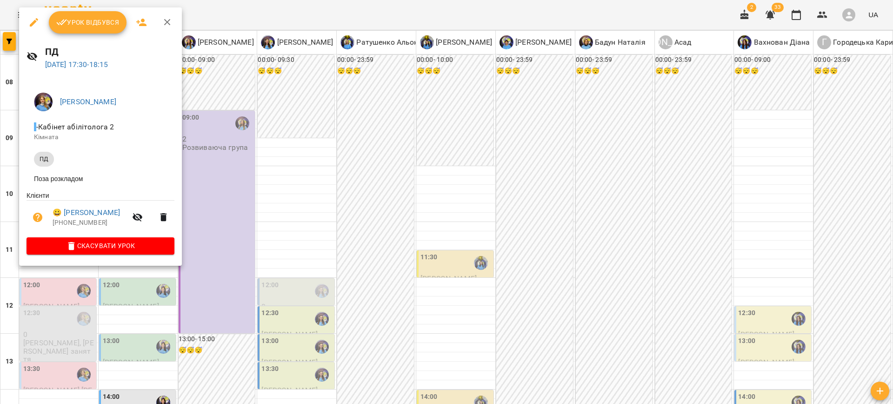
click at [523, 238] on div at bounding box center [446, 202] width 893 height 404
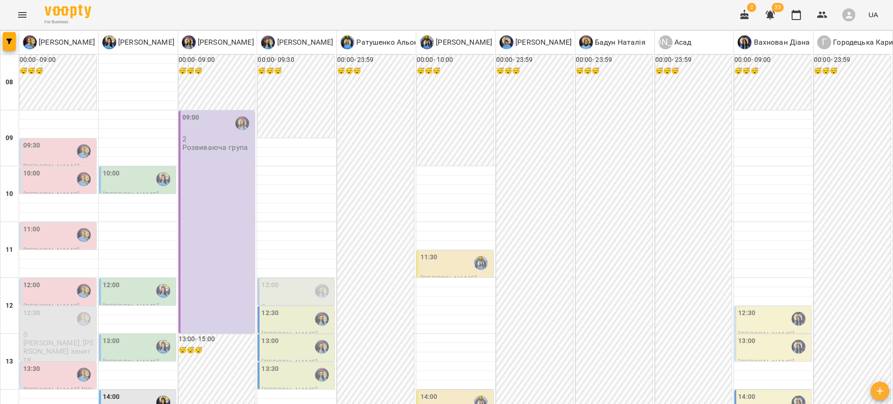
scroll to position [73, 0]
click at [78, 284] on img "Позднякова Анастасія" at bounding box center [84, 291] width 14 height 14
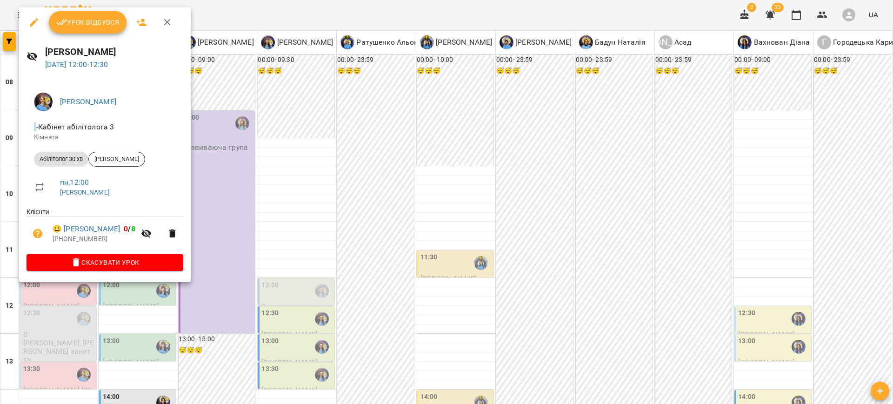
click at [388, 144] on div at bounding box center [446, 202] width 893 height 404
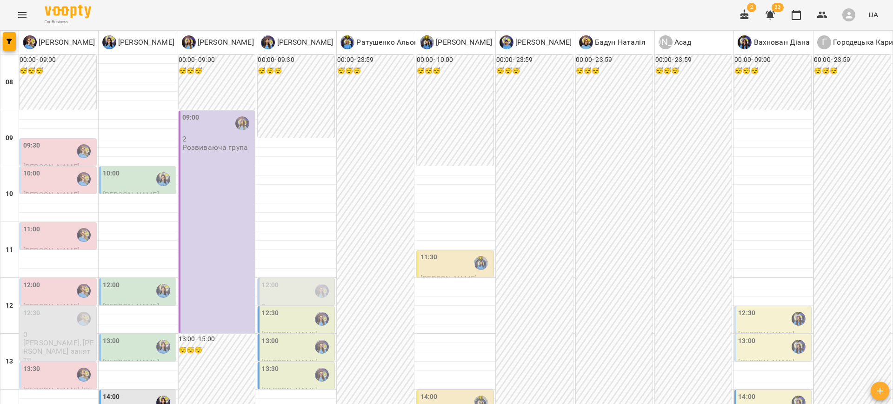
click at [296, 280] on div "12:00" at bounding box center [296, 290] width 71 height 21
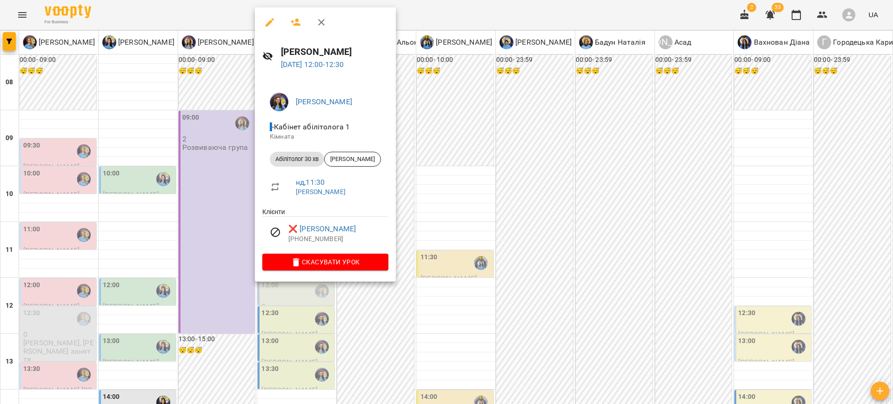
click at [205, 307] on div at bounding box center [446, 202] width 893 height 404
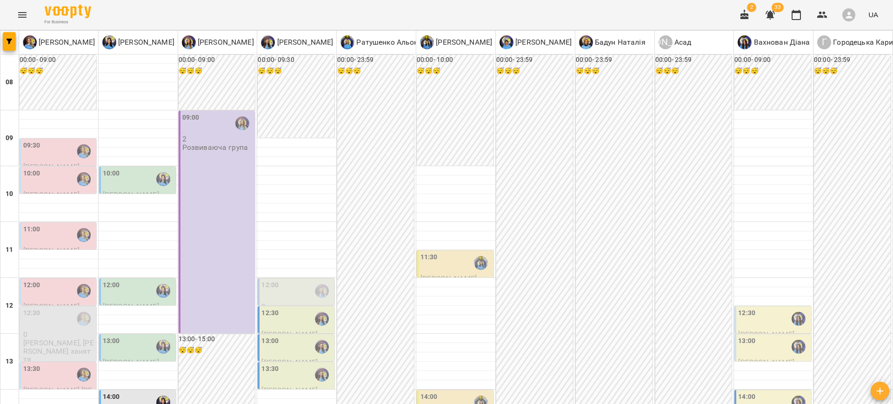
click at [284, 336] on div "13:00" at bounding box center [296, 346] width 71 height 21
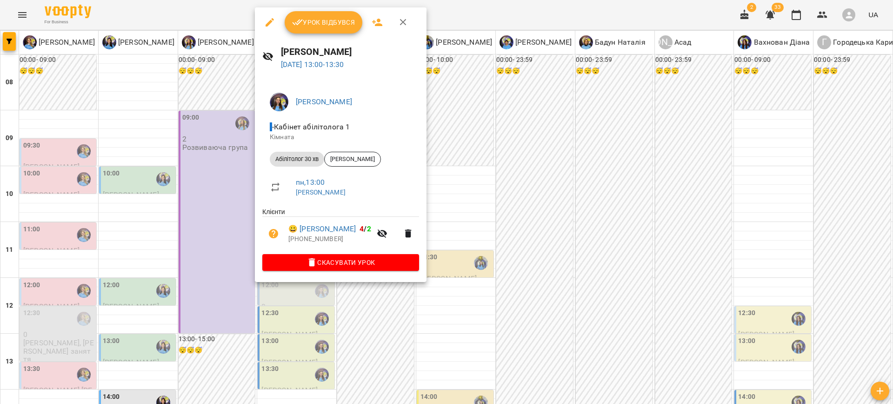
click at [177, 278] on div at bounding box center [446, 202] width 893 height 404
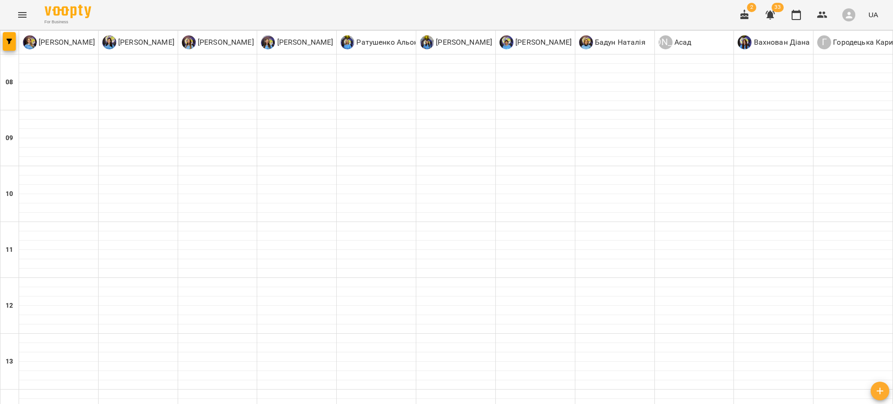
type input "**********"
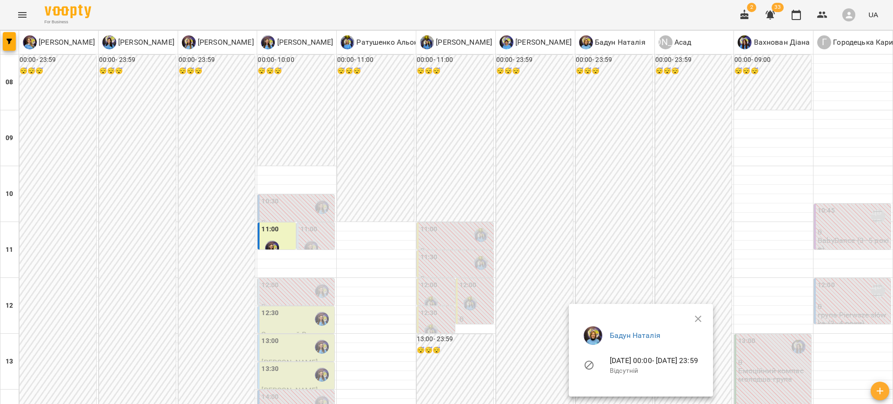
click at [302, 200] on div at bounding box center [446, 202] width 893 height 404
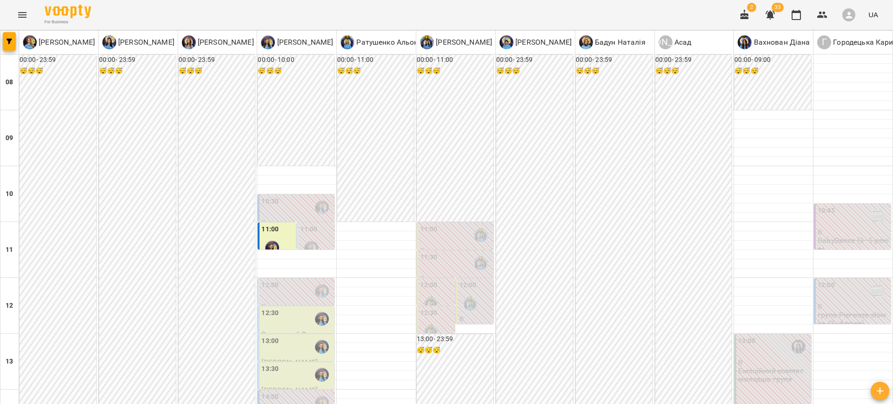
click at [303, 198] on div "10:30" at bounding box center [296, 206] width 71 height 21
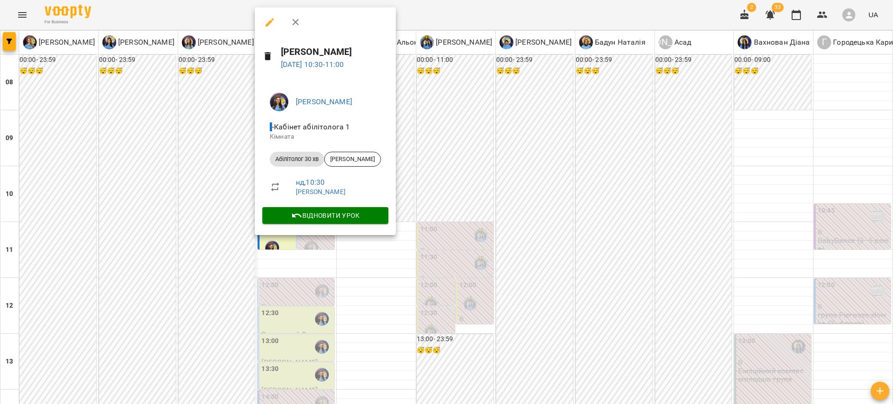
click at [515, 117] on div at bounding box center [446, 202] width 893 height 404
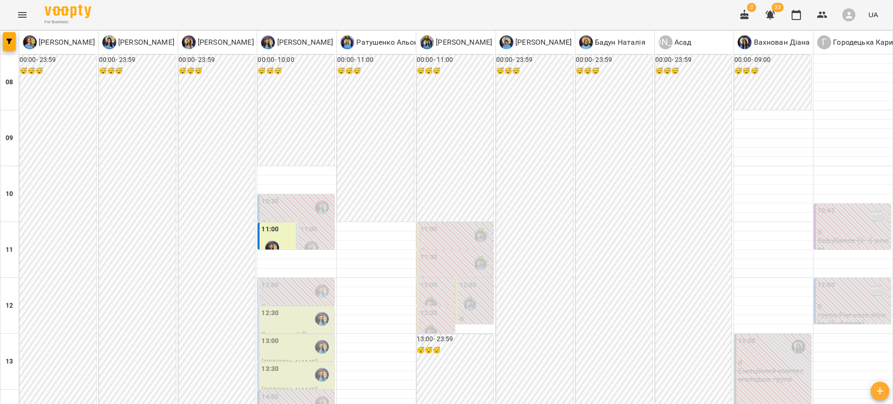
click at [305, 232] on label "11:00" at bounding box center [308, 229] width 17 height 10
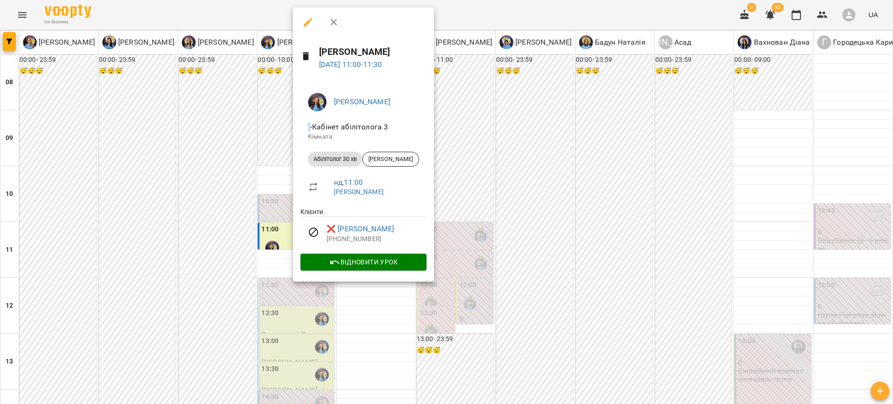
click at [450, 155] on div at bounding box center [446, 202] width 893 height 404
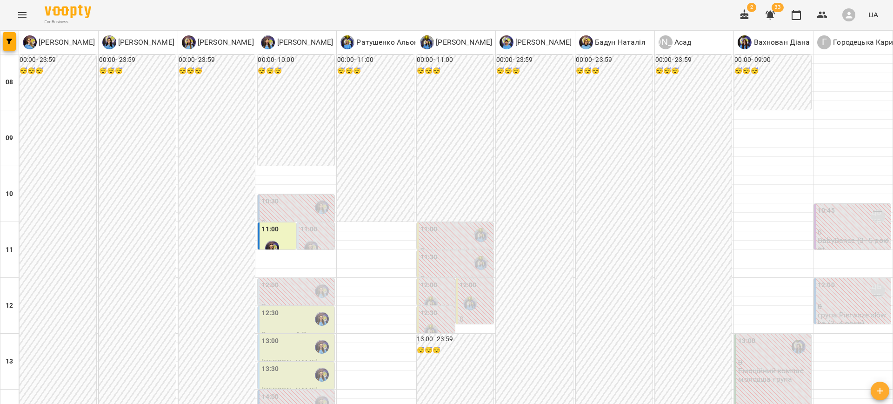
scroll to position [214, 0]
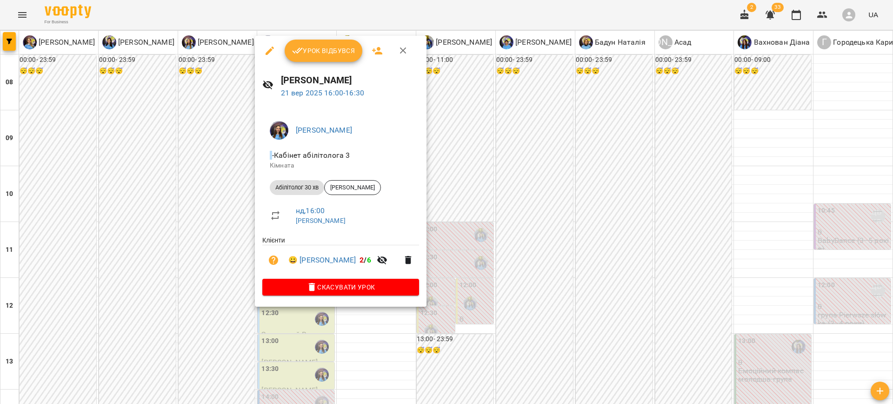
click at [478, 180] on div at bounding box center [446, 202] width 893 height 404
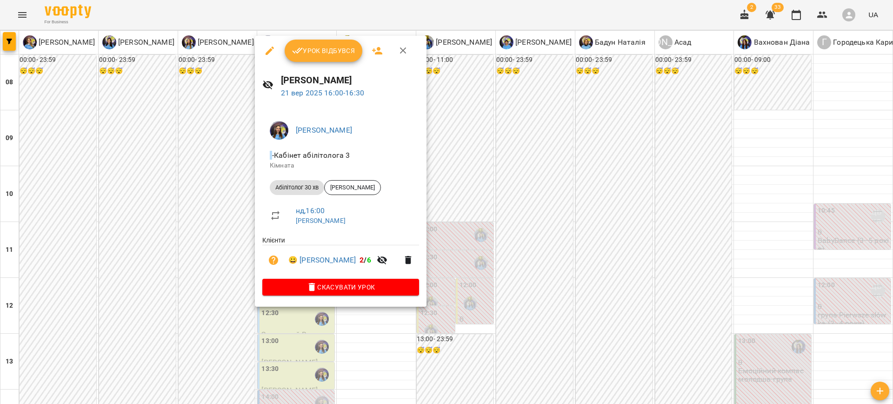
click at [271, 55] on icon "button" at bounding box center [269, 50] width 11 height 11
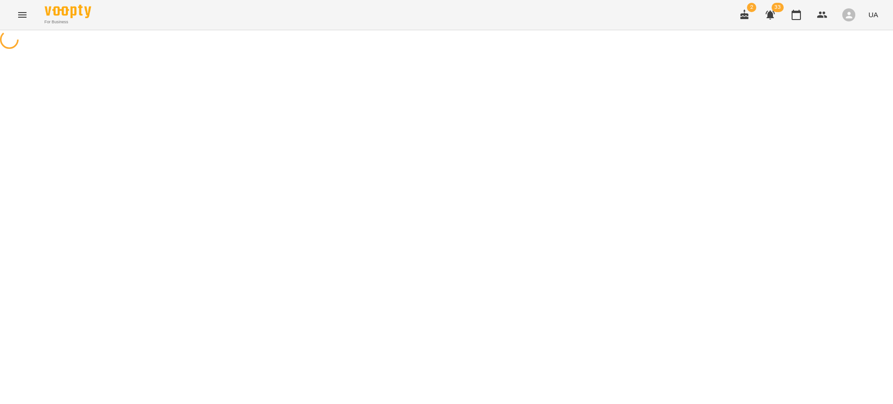
select select "**********"
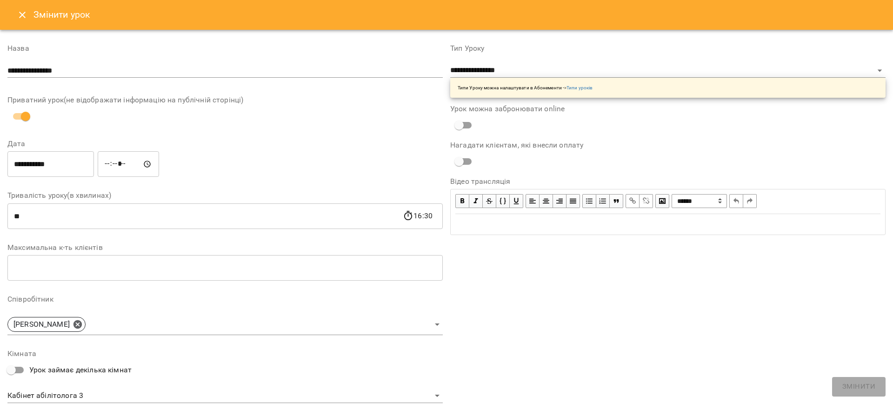
click at [110, 167] on input "*****" at bounding box center [128, 164] width 61 height 26
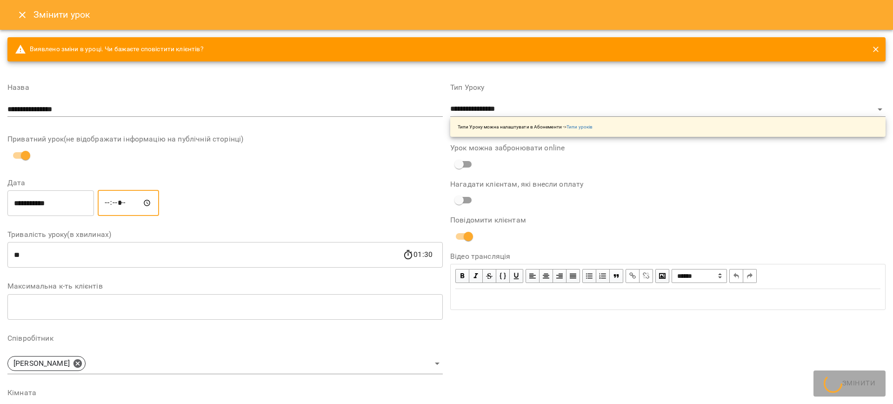
type input "*****"
click at [858, 391] on span "Змінити" at bounding box center [858, 386] width 33 height 12
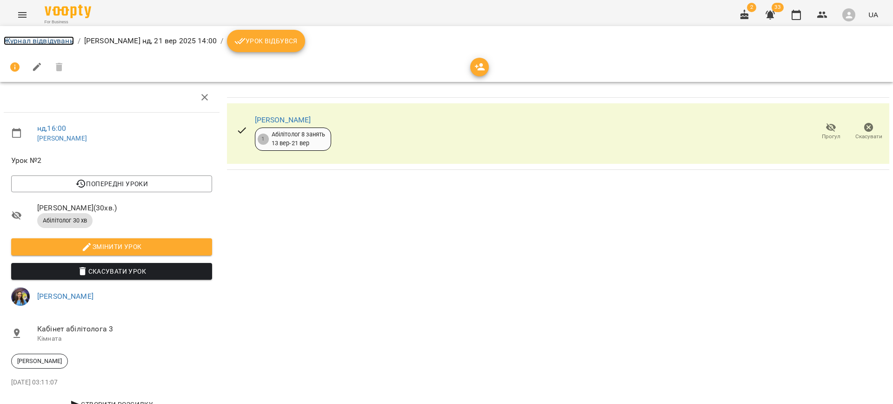
click at [64, 41] on link "Журнал відвідувань" at bounding box center [39, 40] width 70 height 9
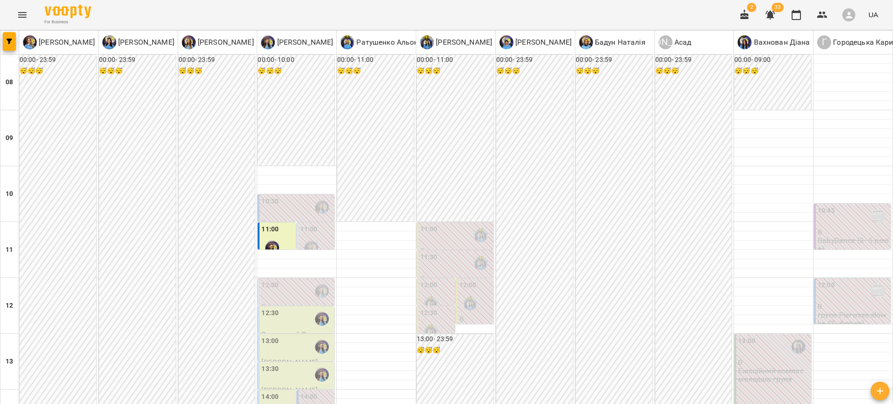
scroll to position [187, 0]
click at [269, 391] on label "14:00" at bounding box center [269, 396] width 17 height 10
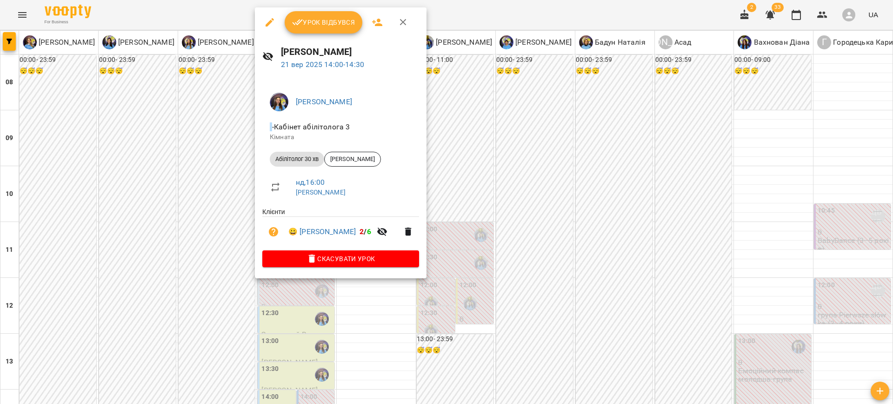
click at [170, 193] on div at bounding box center [446, 202] width 893 height 404
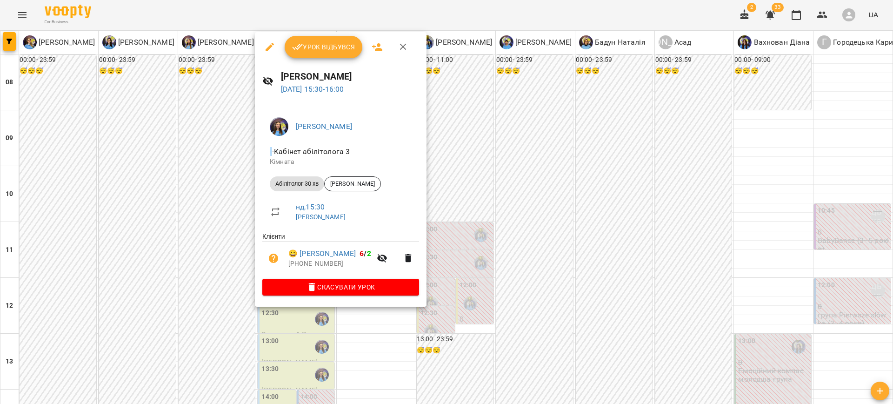
click at [533, 142] on div at bounding box center [446, 202] width 893 height 404
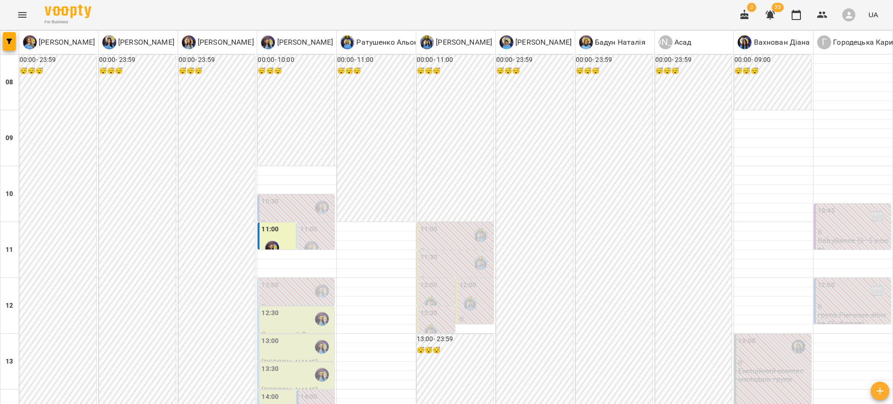
scroll to position [280, 0]
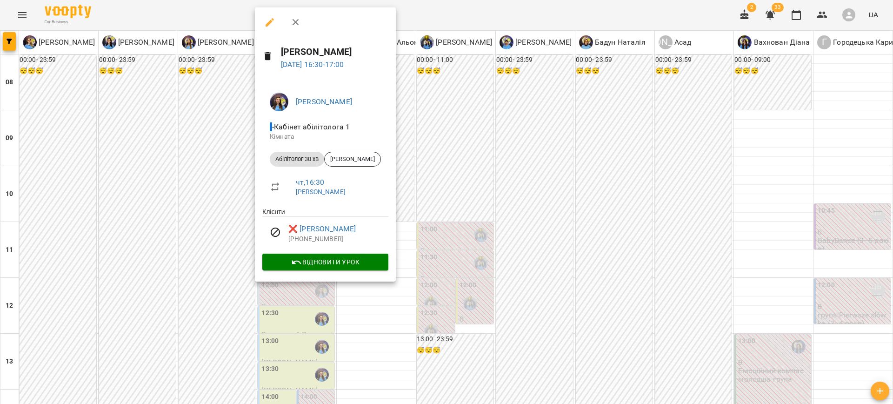
click at [468, 155] on div at bounding box center [446, 202] width 893 height 404
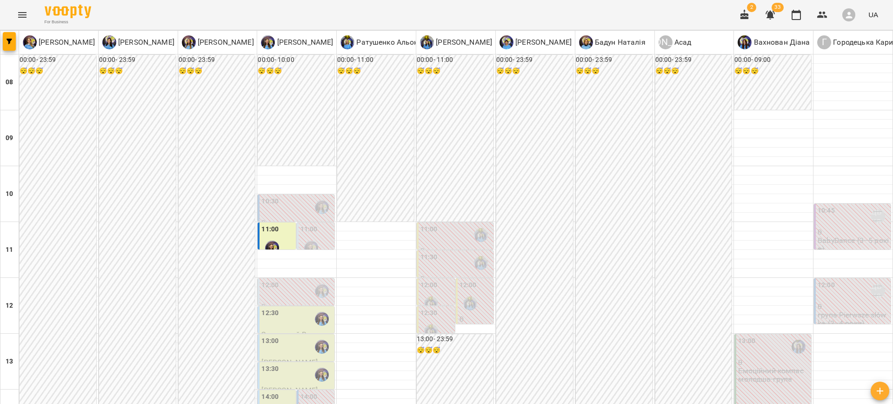
scroll to position [155, 0]
click at [860, 302] on p "0" at bounding box center [852, 306] width 71 height 8
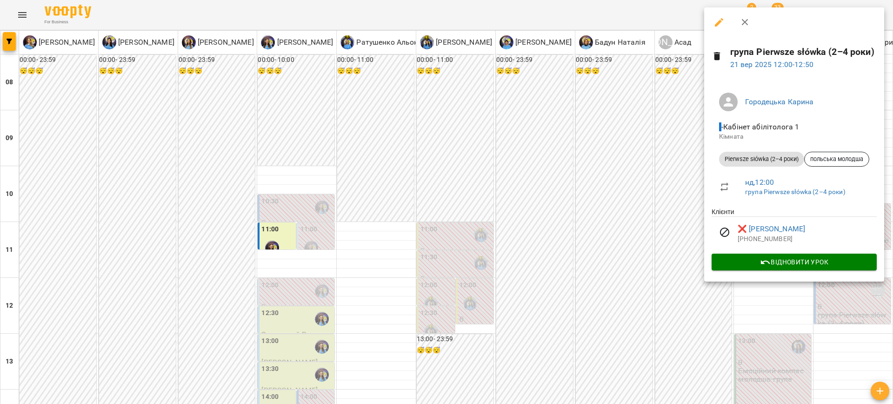
click at [654, 138] on div at bounding box center [446, 202] width 893 height 404
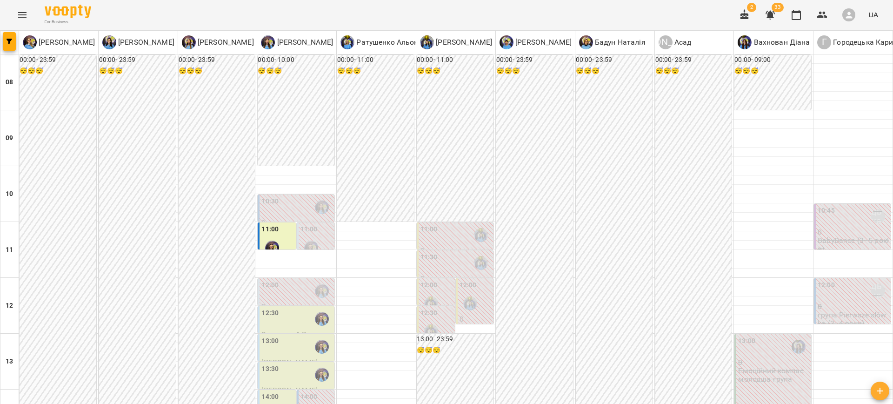
click at [835, 228] on p "0" at bounding box center [852, 232] width 71 height 8
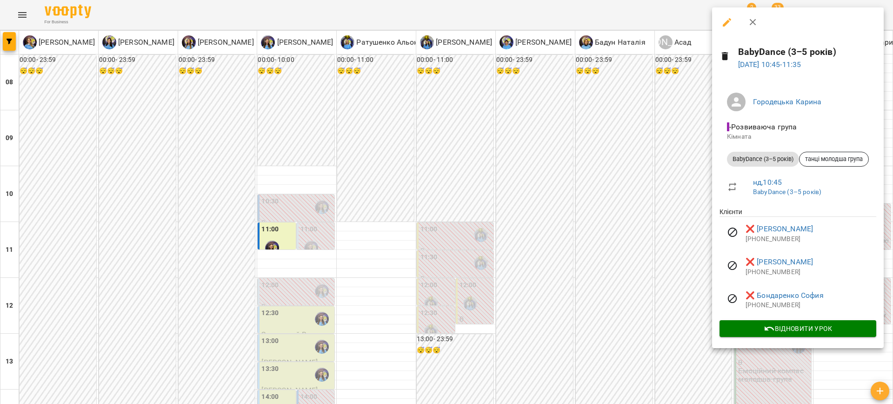
click at [834, 78] on div "[PERSON_NAME] - Розвиваюча група Кімната BabyDance (3–5 років) танці молодша гр…" at bounding box center [798, 213] width 172 height 270
click at [617, 227] on div at bounding box center [446, 202] width 893 height 404
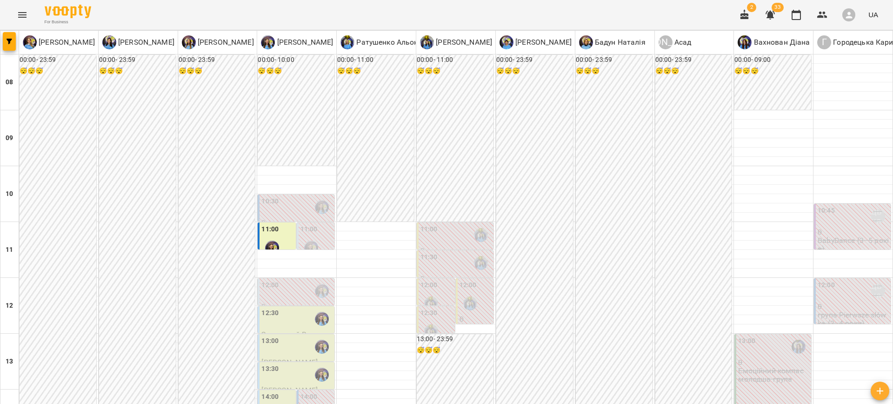
scroll to position [66, 0]
click at [476, 280] on div "12:00" at bounding box center [475, 297] width 32 height 34
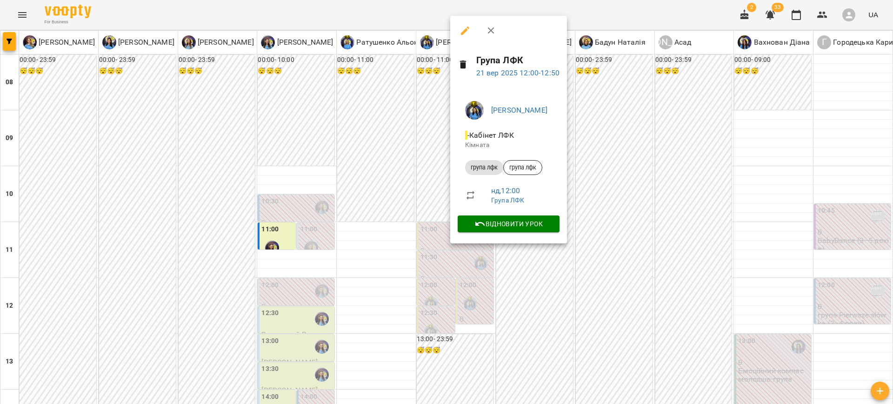
click at [657, 135] on div at bounding box center [446, 202] width 893 height 404
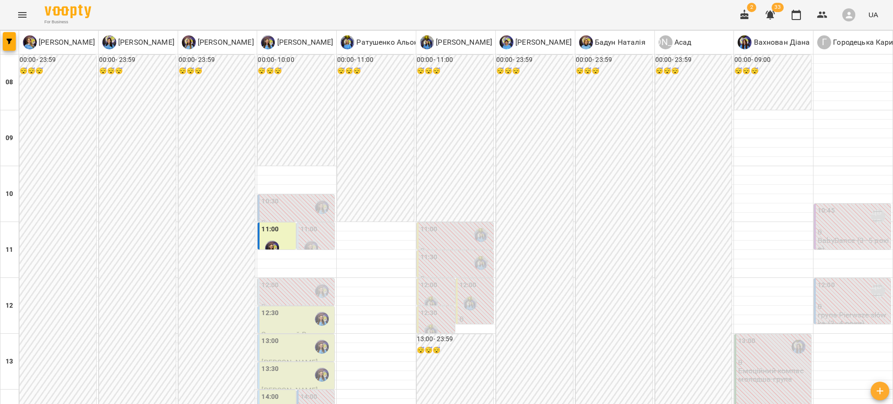
click at [436, 280] on div "12:00" at bounding box center [436, 297] width 32 height 34
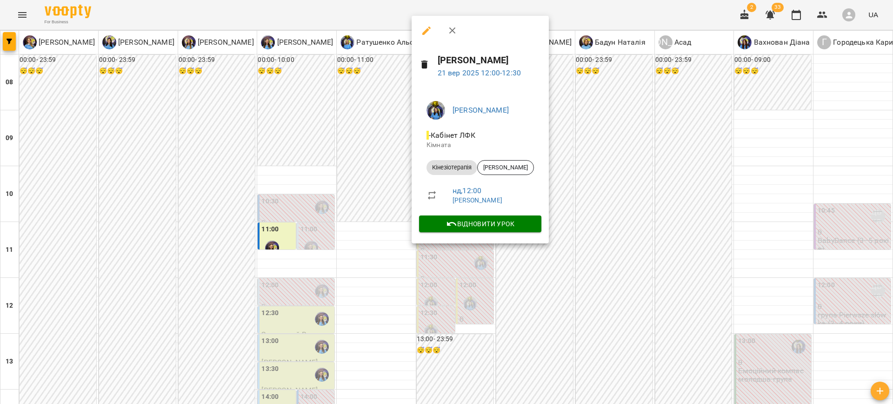
click at [584, 159] on div at bounding box center [446, 202] width 893 height 404
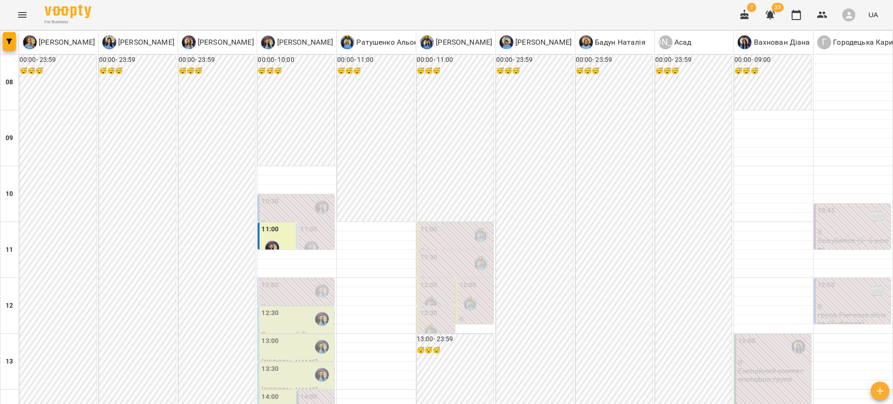
click at [431, 320] on div at bounding box center [430, 330] width 21 height 21
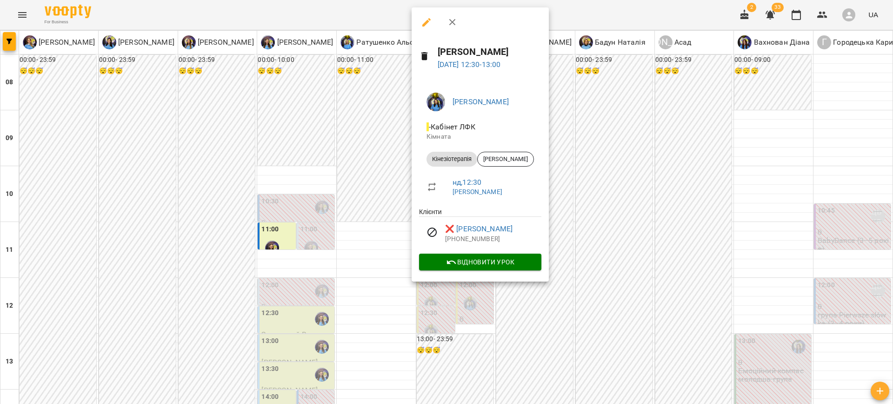
click at [613, 147] on div at bounding box center [446, 202] width 893 height 404
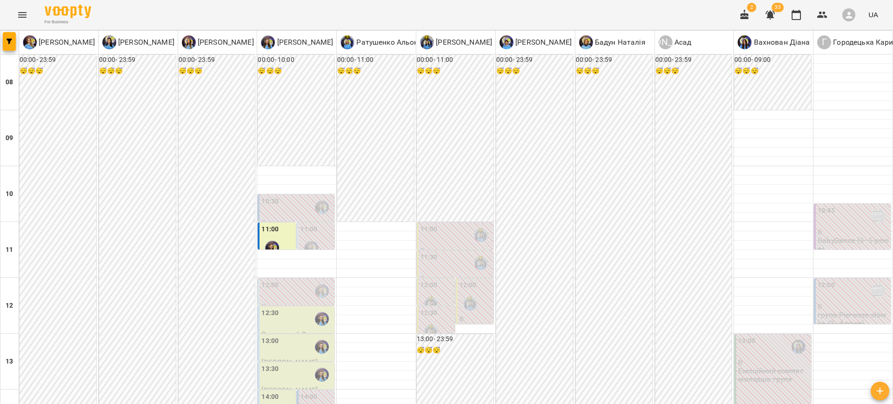
click at [445, 252] on div "11:30" at bounding box center [455, 262] width 71 height 21
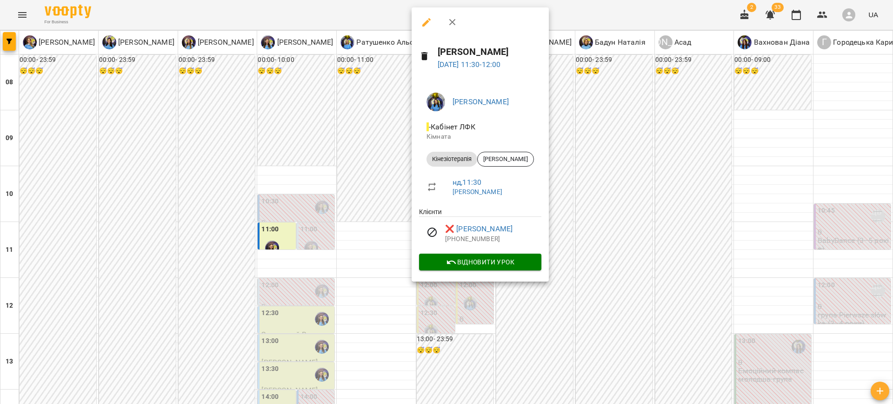
click at [609, 132] on div at bounding box center [446, 202] width 893 height 404
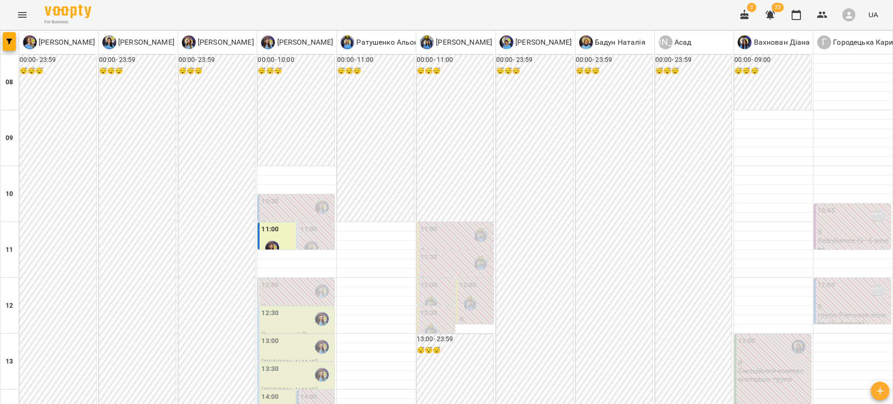
click at [481, 228] on img "Свириденко Аня" at bounding box center [481, 235] width 14 height 14
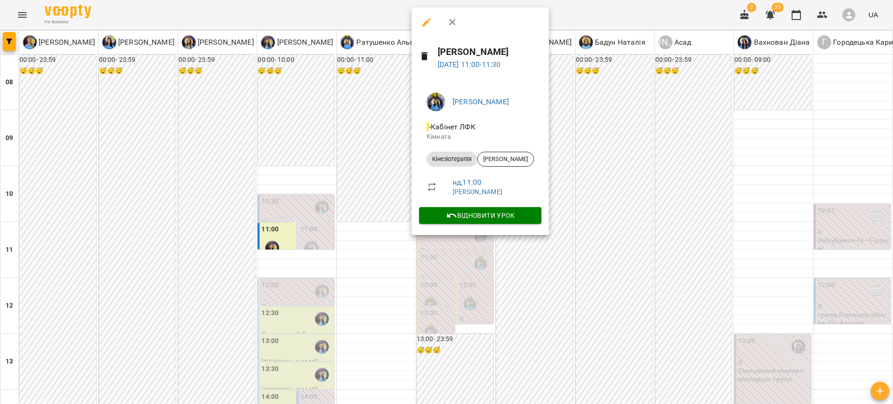
click at [635, 122] on div at bounding box center [446, 202] width 893 height 404
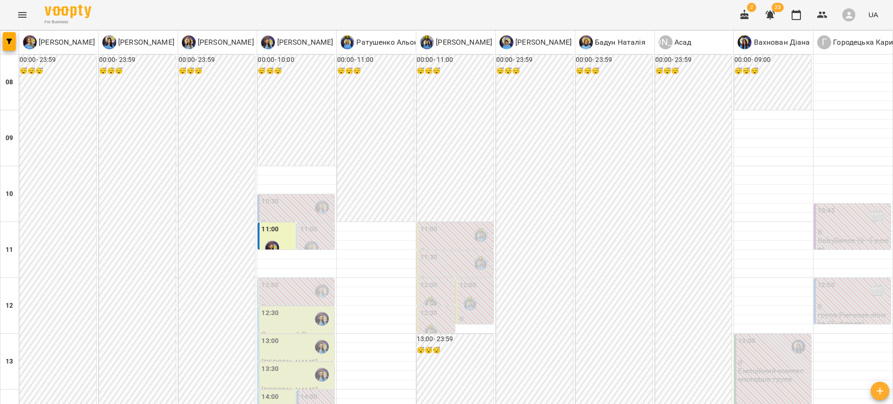
scroll to position [11, 0]
